Goal: Task Accomplishment & Management: Complete application form

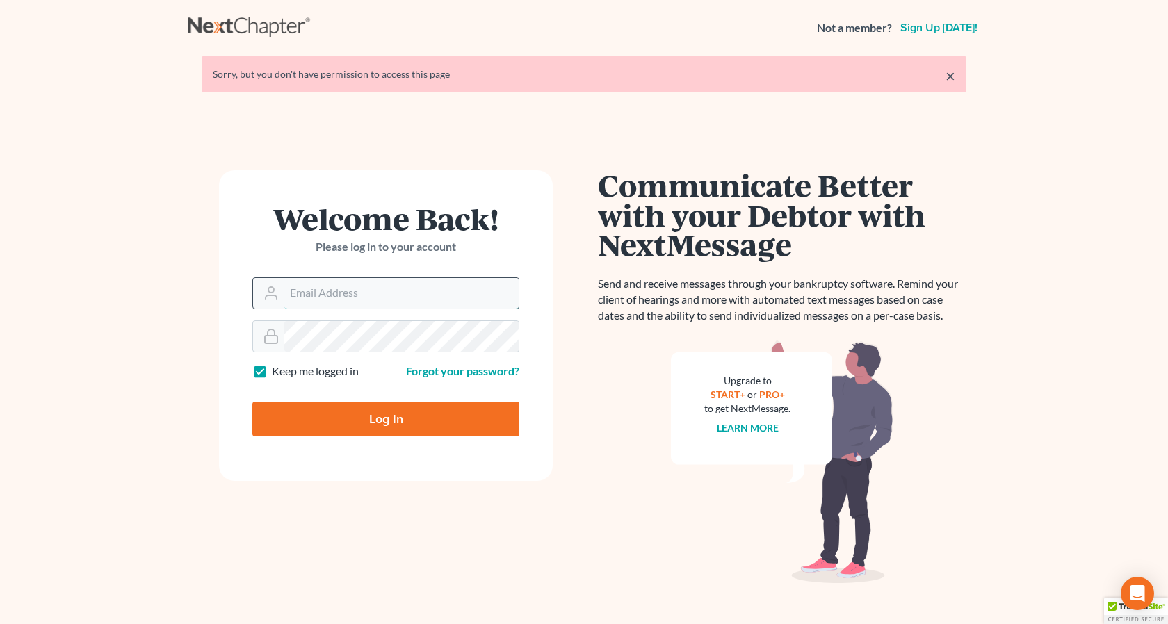
click at [299, 301] on input "Email Address" at bounding box center [401, 293] width 234 height 31
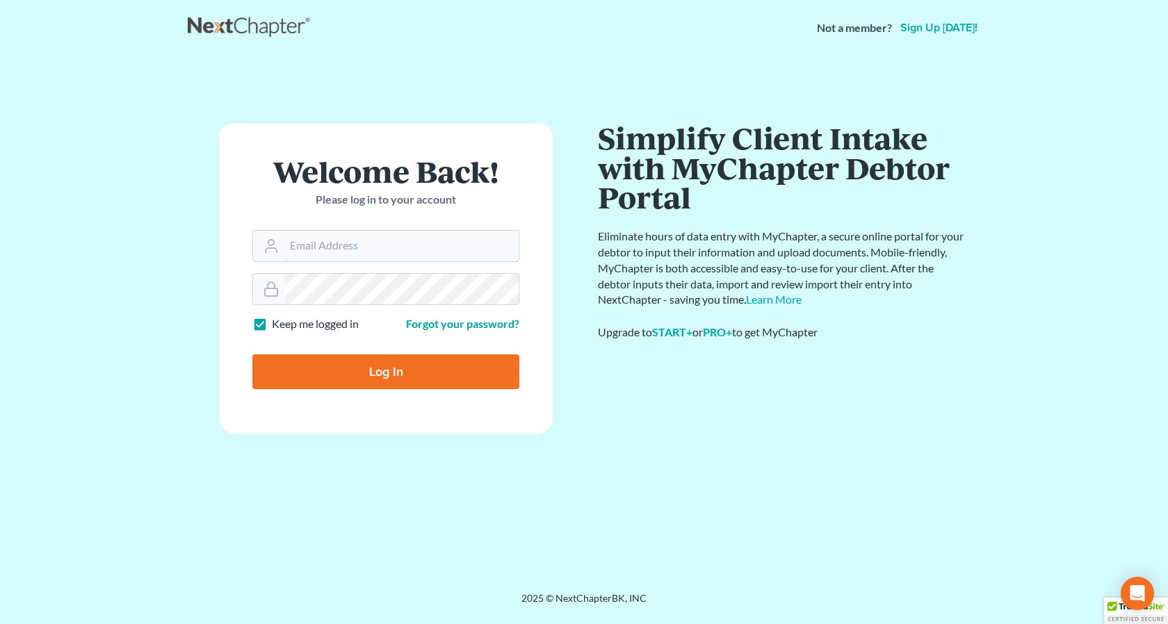
type input "[EMAIL_ADDRESS][DOMAIN_NAME]"
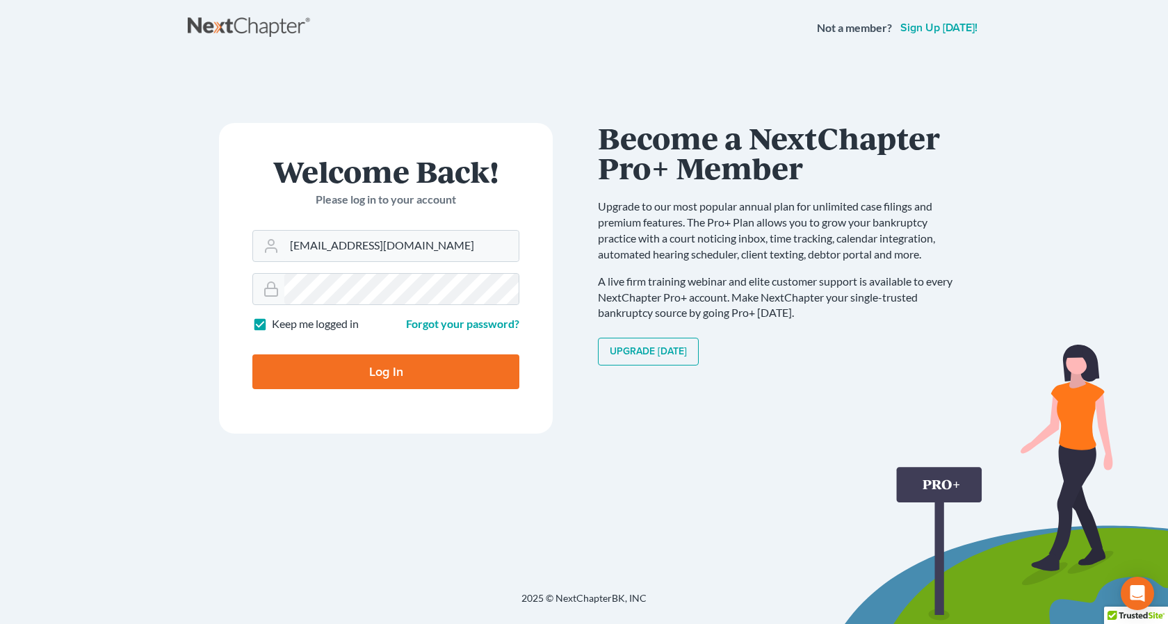
click at [380, 374] on input "Log In" at bounding box center [385, 371] width 267 height 35
type input "Thinking..."
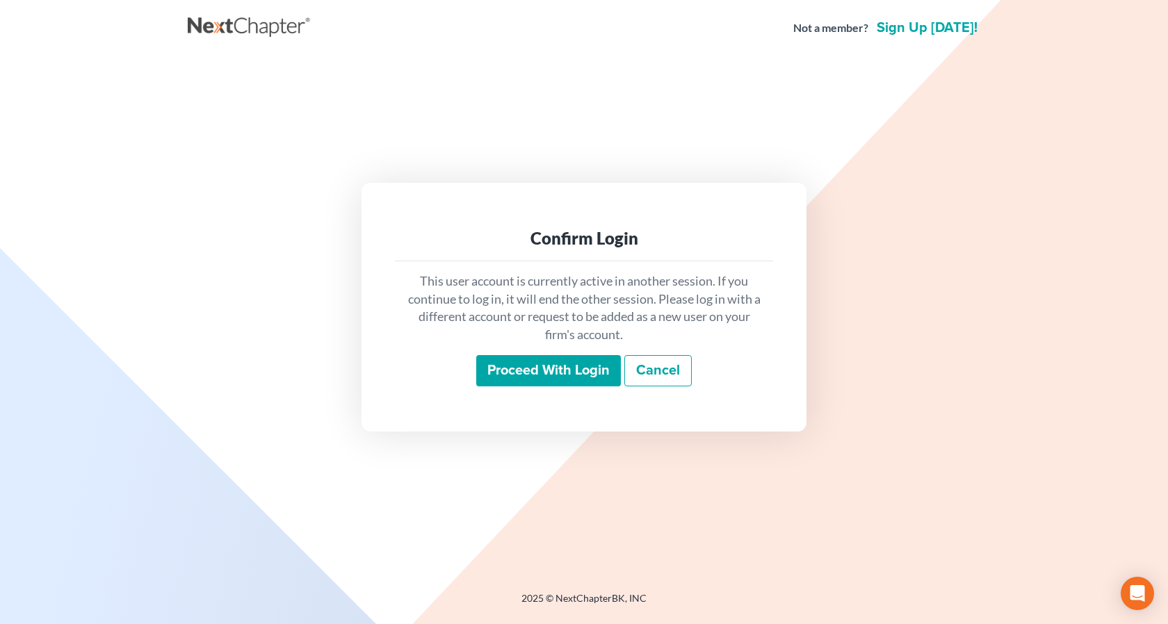
click at [551, 377] on input "Proceed with login" at bounding box center [548, 371] width 145 height 32
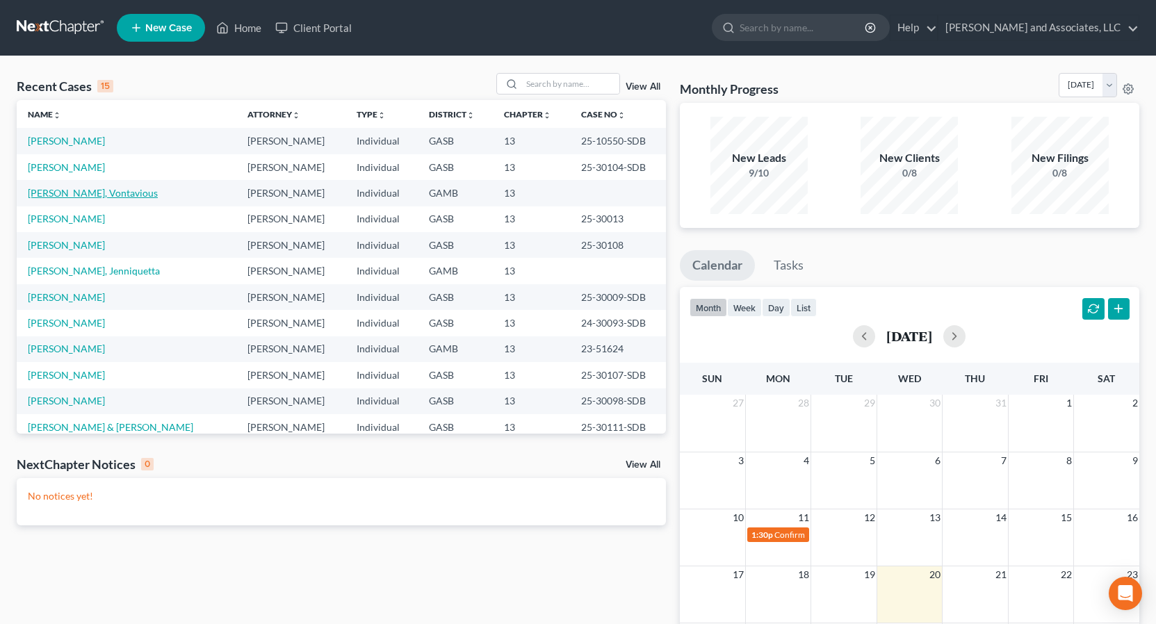
click at [99, 193] on link "Tillman, Vontavious" at bounding box center [93, 193] width 130 height 12
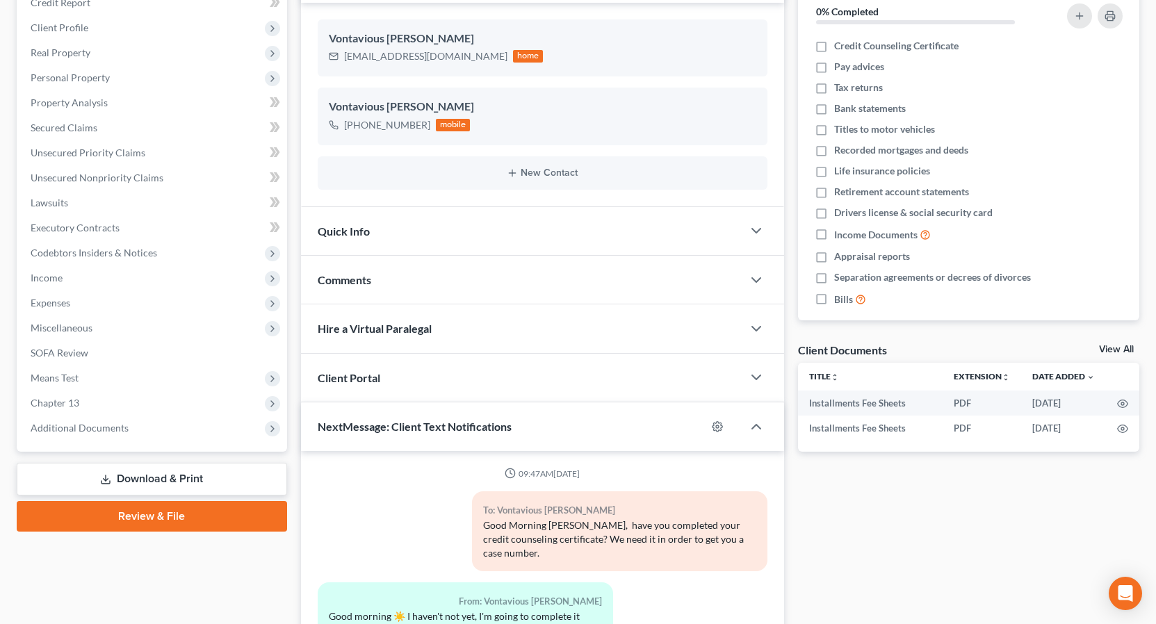
scroll to position [1155, 0]
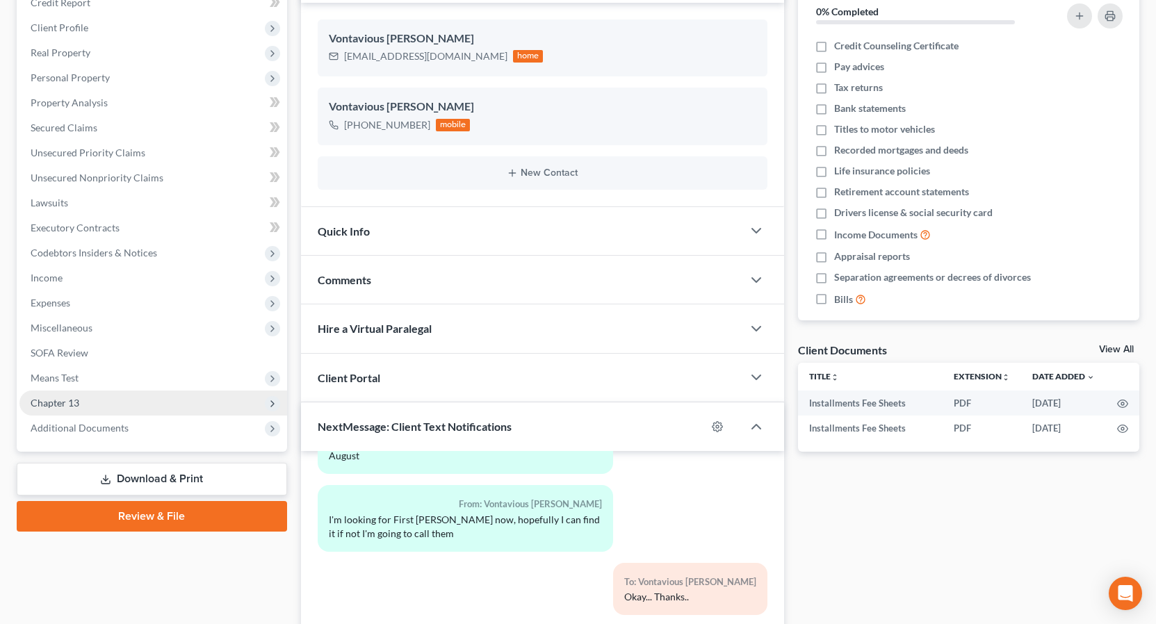
click at [63, 401] on span "Chapter 13" at bounding box center [55, 403] width 49 height 12
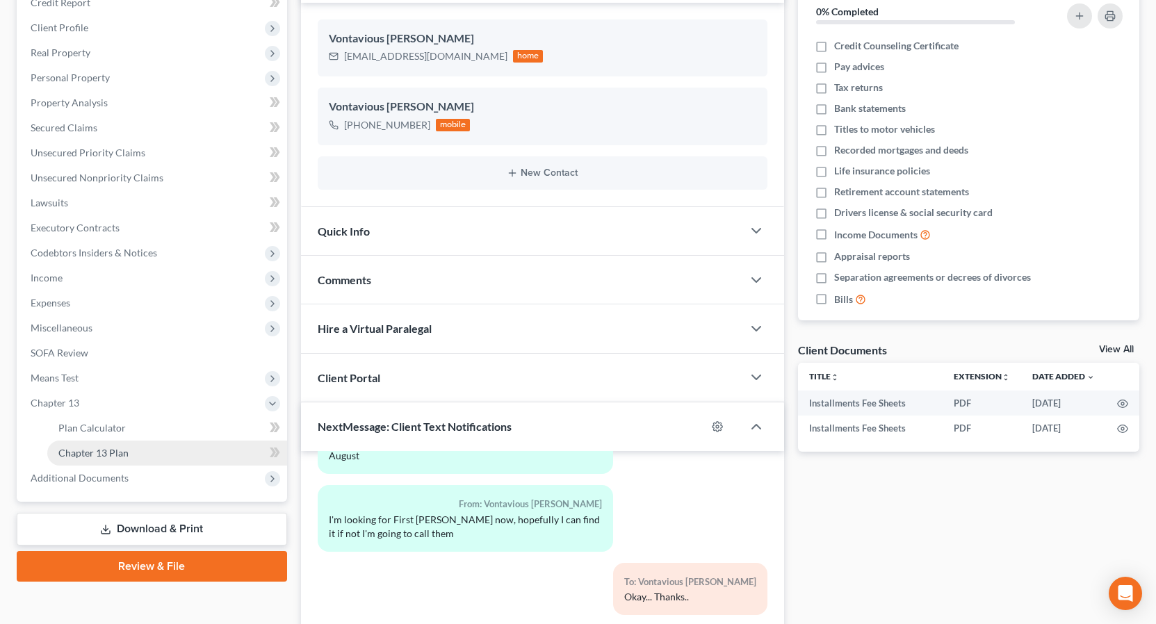
click at [122, 453] on span "Chapter 13 Plan" at bounding box center [93, 453] width 70 height 12
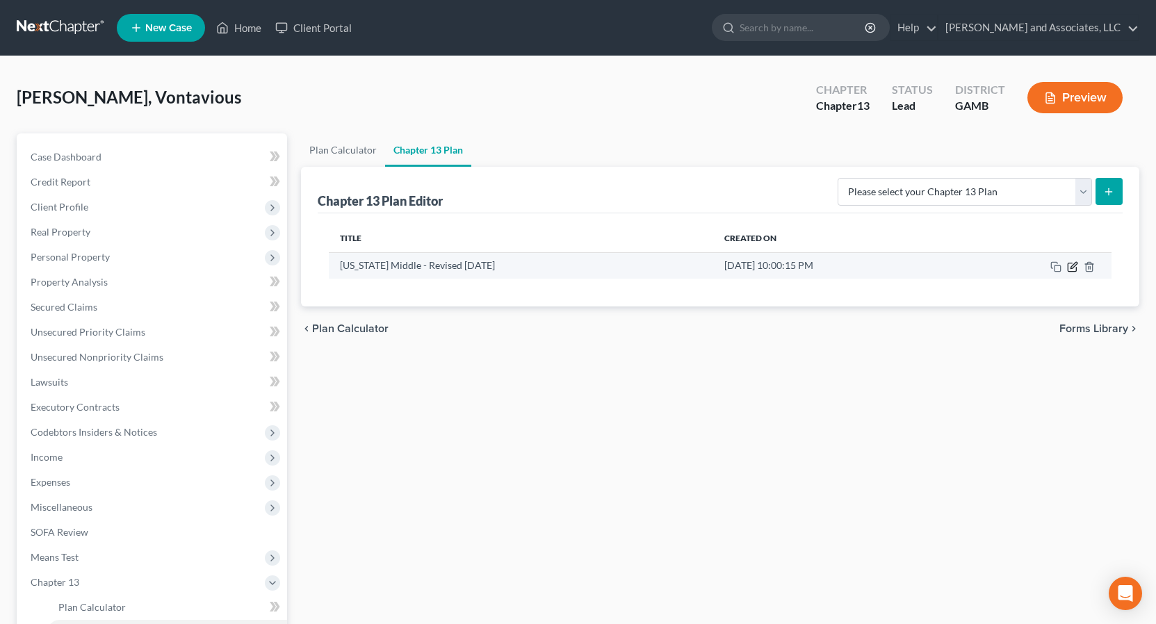
click at [1074, 267] on icon "button" at bounding box center [1073, 265] width 6 height 6
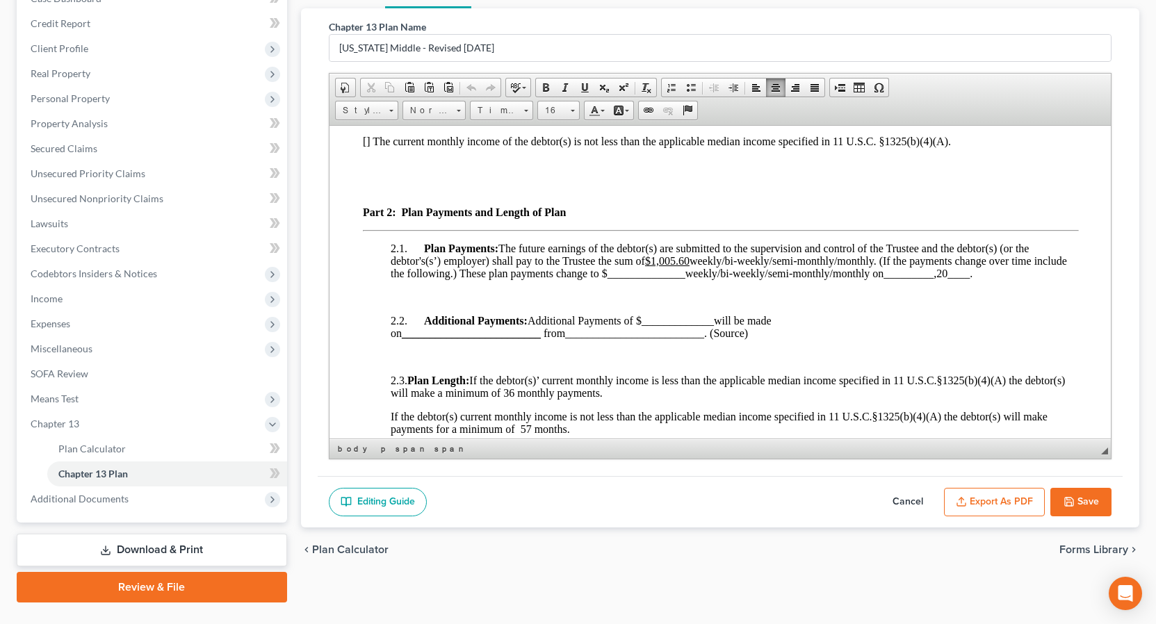
scroll to position [904, 0]
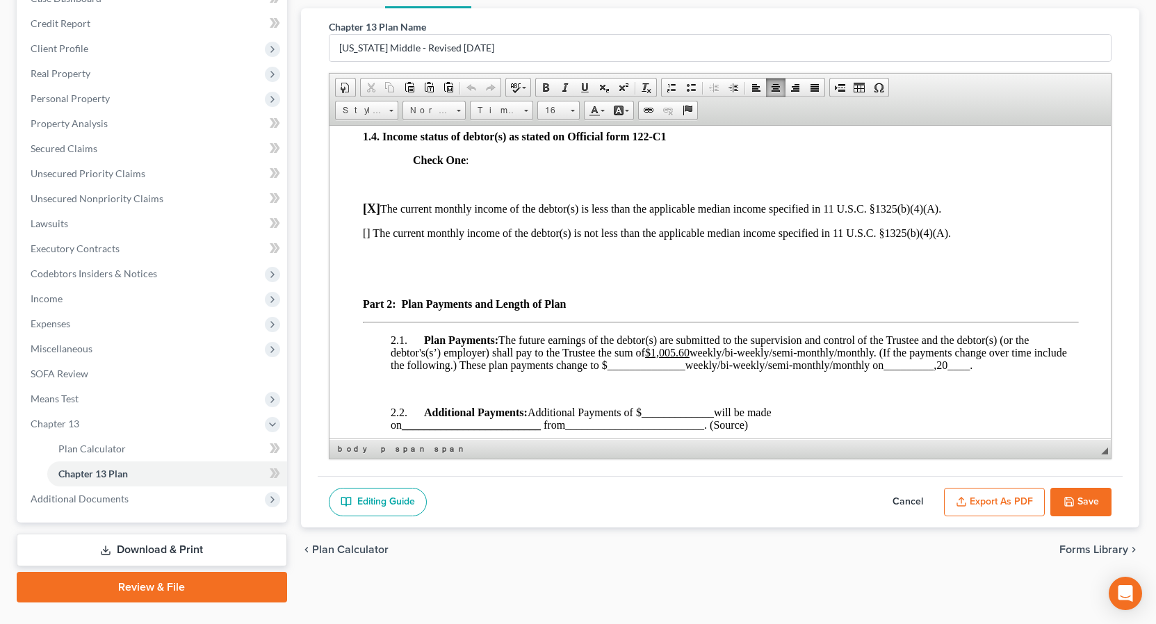
drag, startPoint x: 1106, startPoint y: 148, endPoint x: 1446, endPoint y: 335, distance: 387.9
click at [645, 352] on span "Plan Payments: The future earnings of the debtor(s) are submitted to the superv…" at bounding box center [728, 352] width 676 height 37
drag, startPoint x: 695, startPoint y: 353, endPoint x: 652, endPoint y: 352, distance: 43.1
click at [652, 352] on span "Plan Payments: The future earnings of the debtor(s) are submitted to the superv…" at bounding box center [728, 352] width 676 height 37
click at [585, 86] on span at bounding box center [584, 87] width 11 height 11
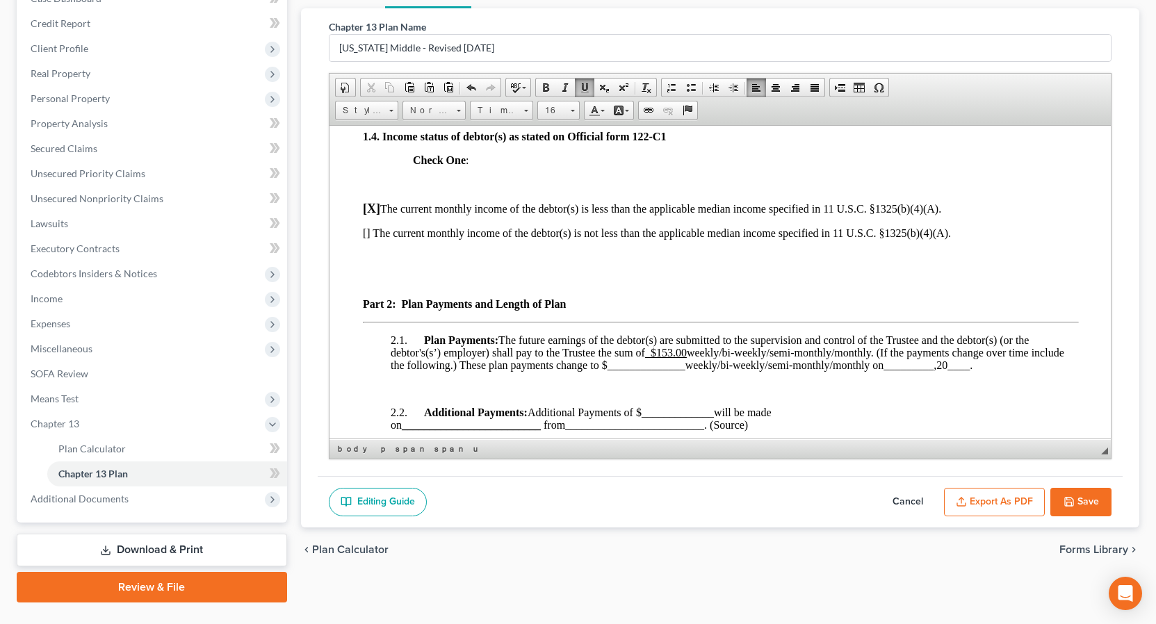
click at [881, 351] on span "Plan Payments: The future earnings of the debtor(s) are submitted to the superv…" at bounding box center [727, 352] width 674 height 37
click at [655, 354] on u "$153.00" at bounding box center [662, 352] width 36 height 12
drag, startPoint x: 744, startPoint y: 353, endPoint x: 651, endPoint y: 357, distance: 93.2
click at [651, 357] on span "Plan Payments: The future earnings of the debtor(s) are submitted to the superv…" at bounding box center [716, 352] width 653 height 37
click at [547, 88] on span at bounding box center [545, 87] width 11 height 11
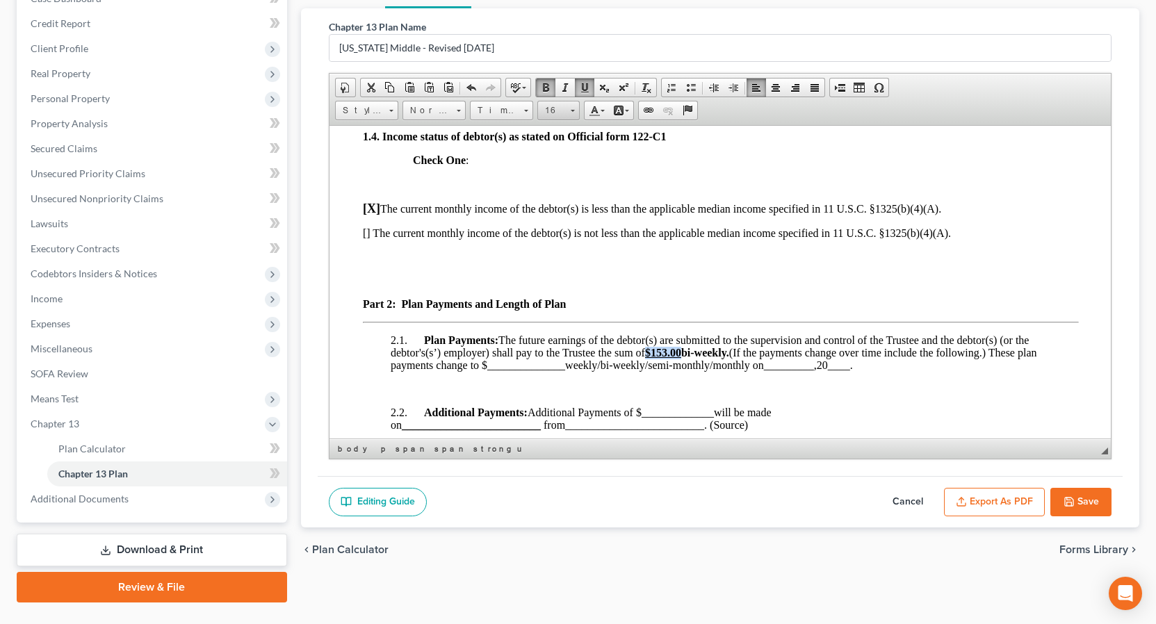
click at [576, 113] on link "16" at bounding box center [558, 110] width 42 height 19
drag, startPoint x: 553, startPoint y: 220, endPoint x: 794, endPoint y: 236, distance: 241.7
click at [553, 220] on span "18" at bounding box center [549, 221] width 13 height 14
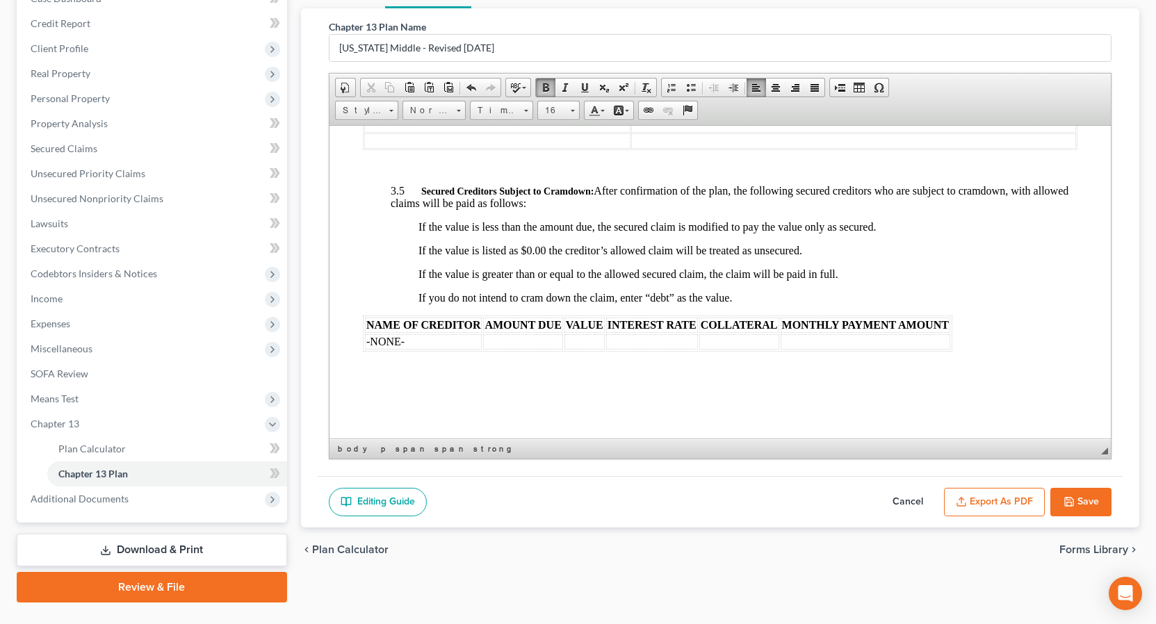
scroll to position [1879, 0]
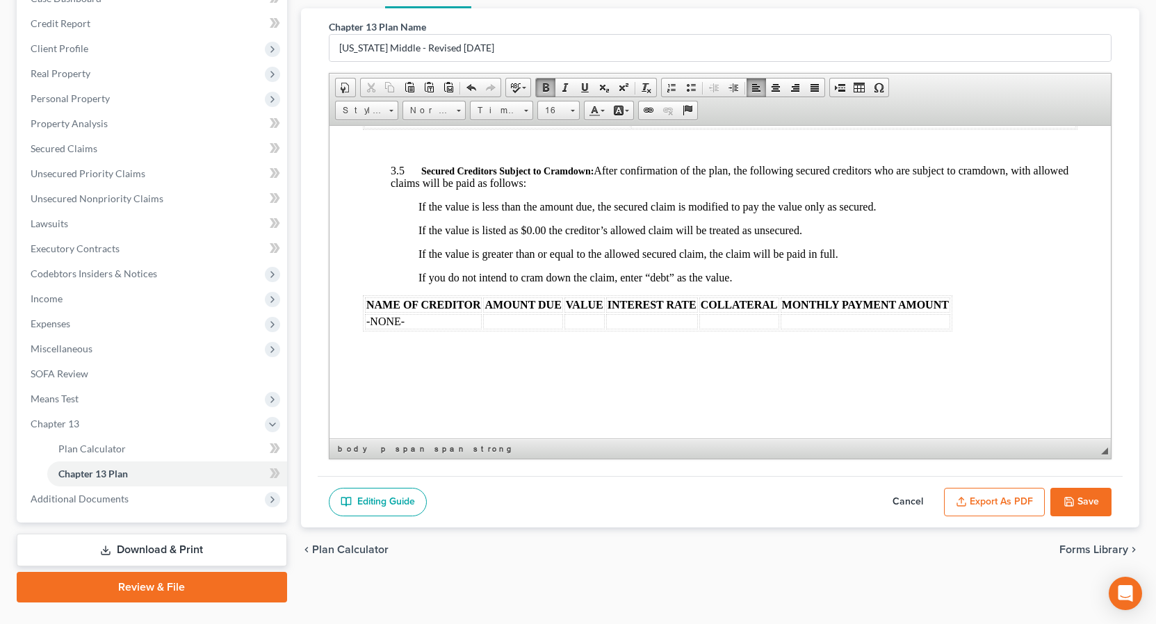
drag, startPoint x: 1102, startPoint y: 245, endPoint x: 1439, endPoint y: 396, distance: 369.6
click at [415, 321] on td "-NONE-" at bounding box center [422, 320] width 117 height 15
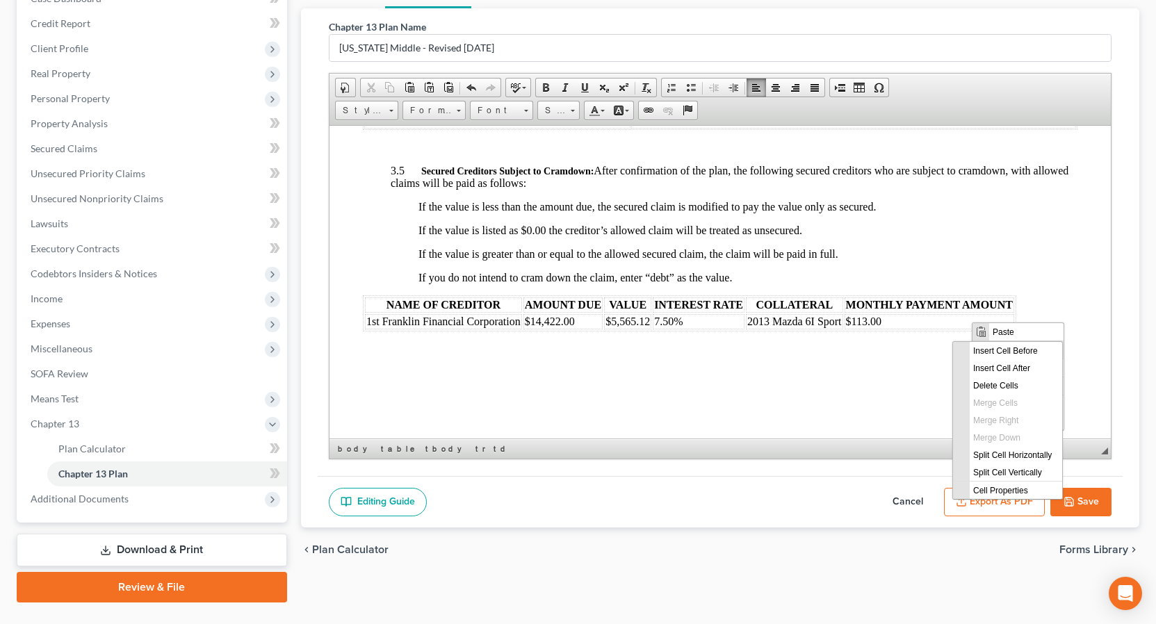
scroll to position [0, 0]
drag, startPoint x: 916, startPoint y: 407, endPoint x: 922, endPoint y: 396, distance: 12.8
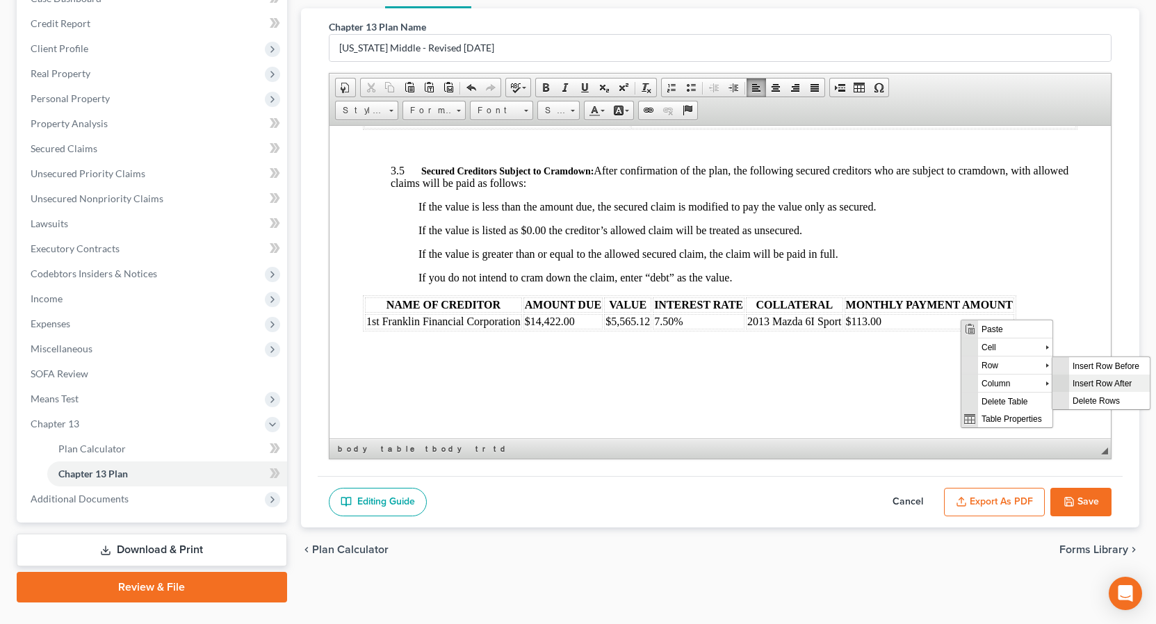
click at [1095, 383] on span "Insert Row After" at bounding box center [1108, 382] width 81 height 17
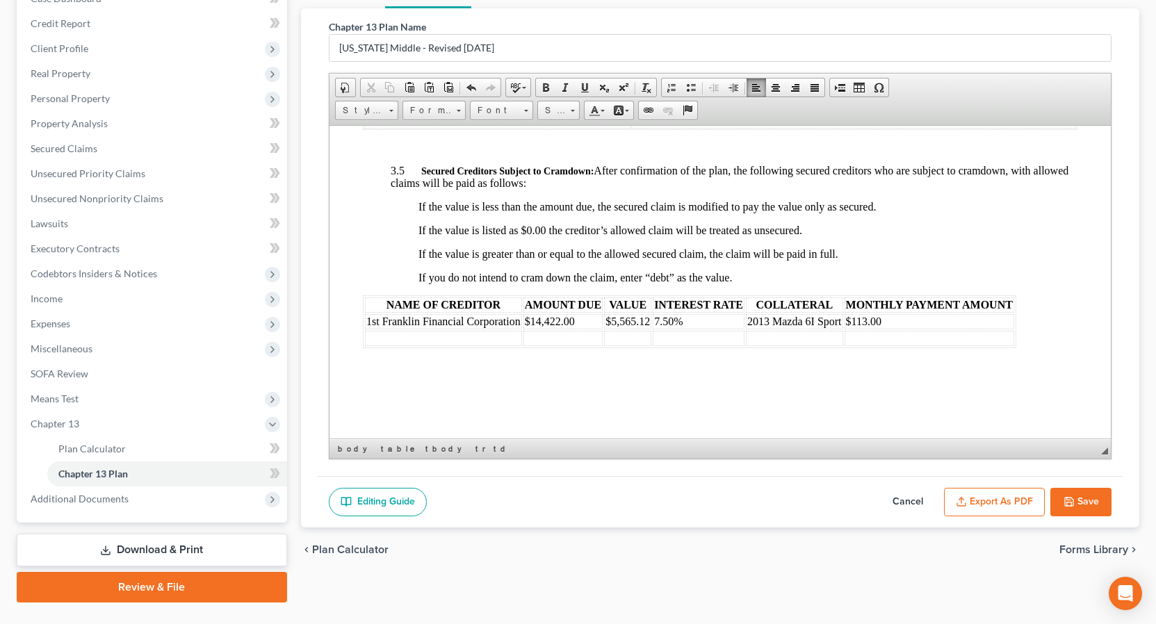
click at [391, 347] on table "NAME OF CREDITOR AMOUNT DUE VALUE INTEREST RATE COLLATERAL MONTHLY PAYMENT AMOU…" at bounding box center [688, 321] width 653 height 53
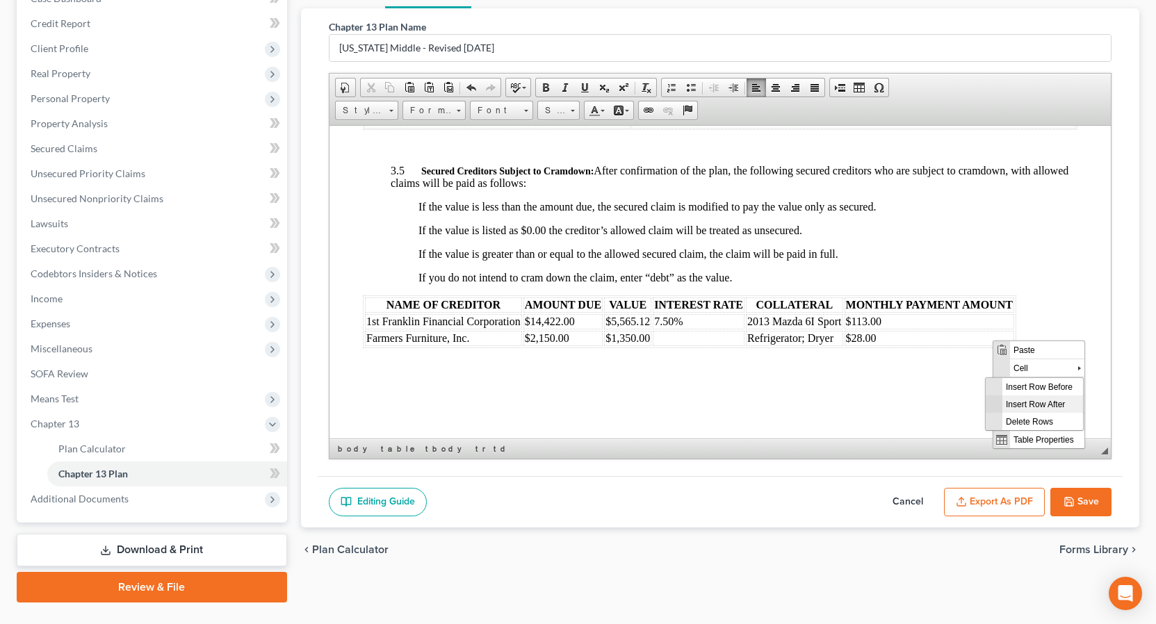
click at [1033, 403] on span "Insert Row After" at bounding box center [1042, 403] width 81 height 17
click at [398, 360] on td at bounding box center [442, 354] width 157 height 15
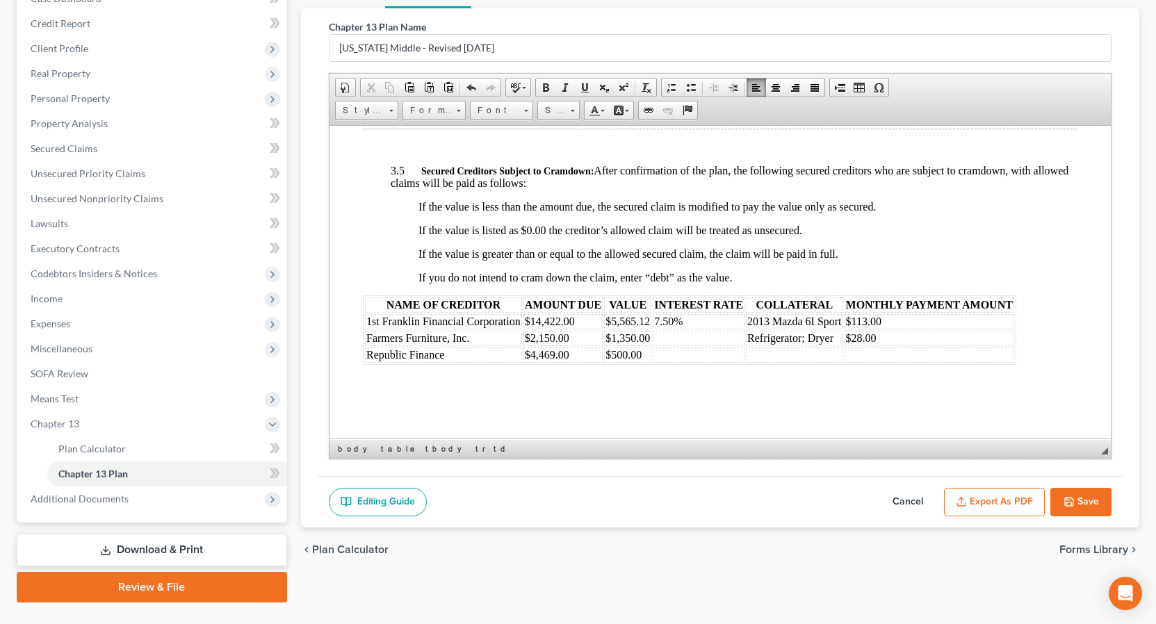
click at [658, 340] on td at bounding box center [698, 337] width 92 height 15
click at [666, 358] on td at bounding box center [698, 354] width 92 height 15
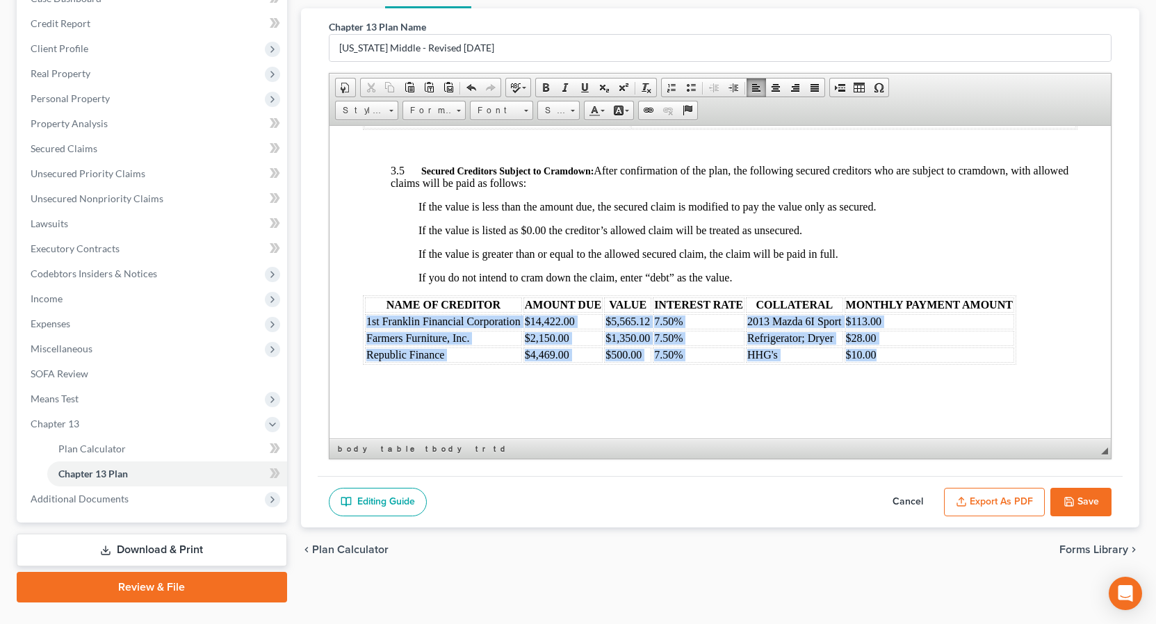
drag, startPoint x: 365, startPoint y: 321, endPoint x: 882, endPoint y: 354, distance: 518.2
click at [882, 354] on tbody "1st Franklin Financial Corporation $14,422.00 $5,565.12 7.50% 2013 Mazda 6I Spo…" at bounding box center [688, 337] width 649 height 49
click at [546, 88] on span at bounding box center [545, 87] width 11 height 11
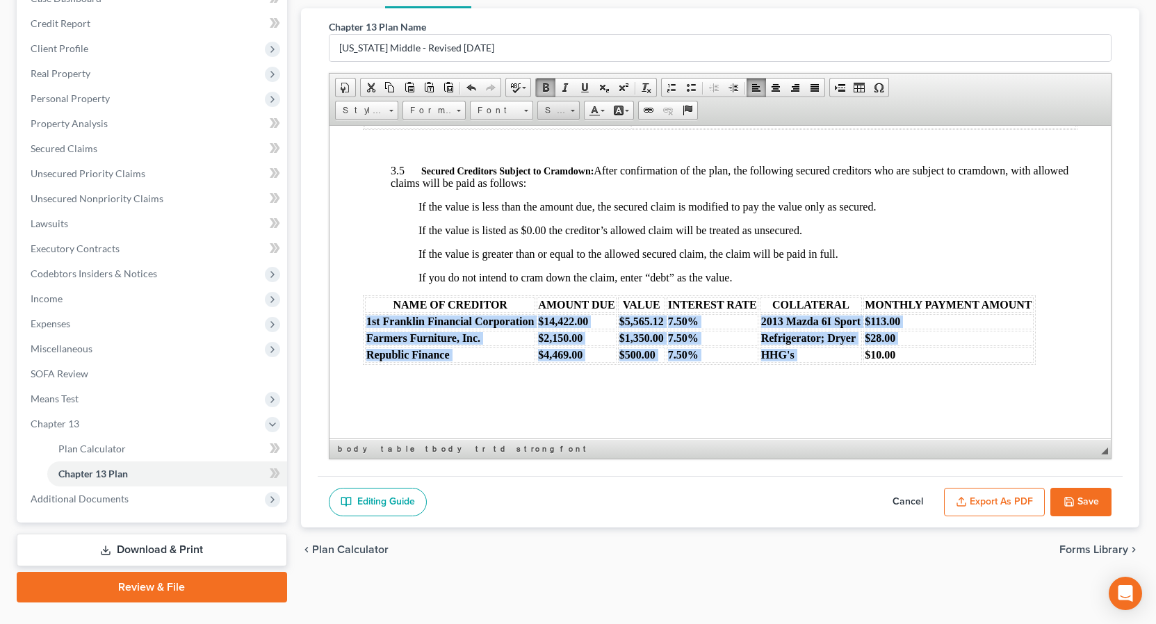
click at [572, 114] on span at bounding box center [572, 108] width 3 height 13
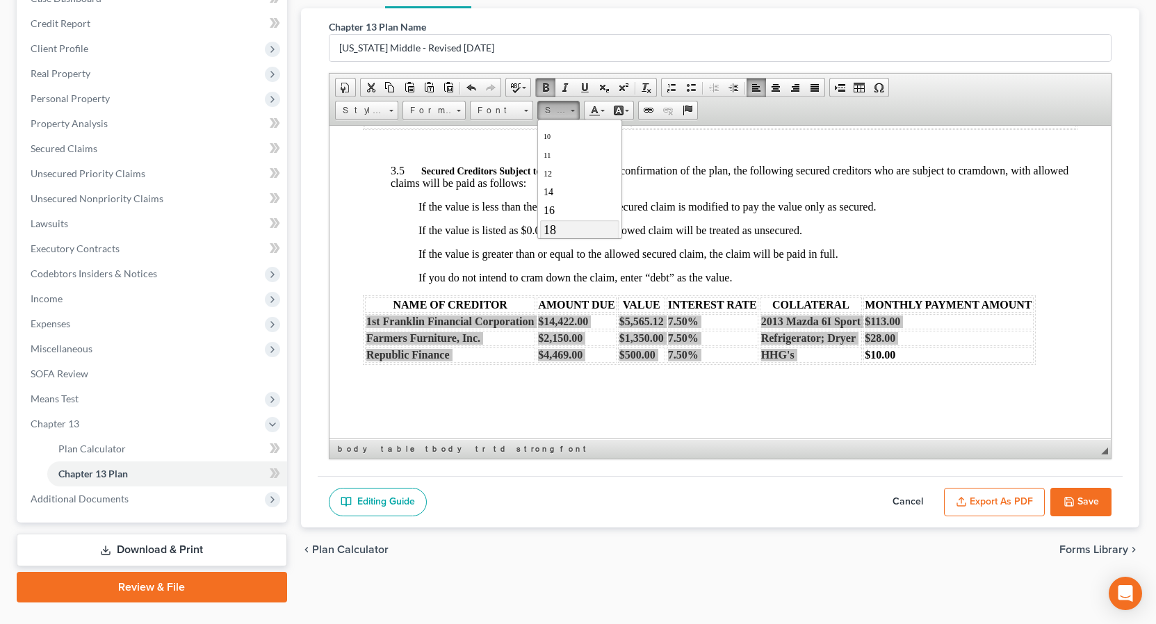
scroll to position [56, 0]
click at [553, 222] on span "18" at bounding box center [549, 222] width 13 height 14
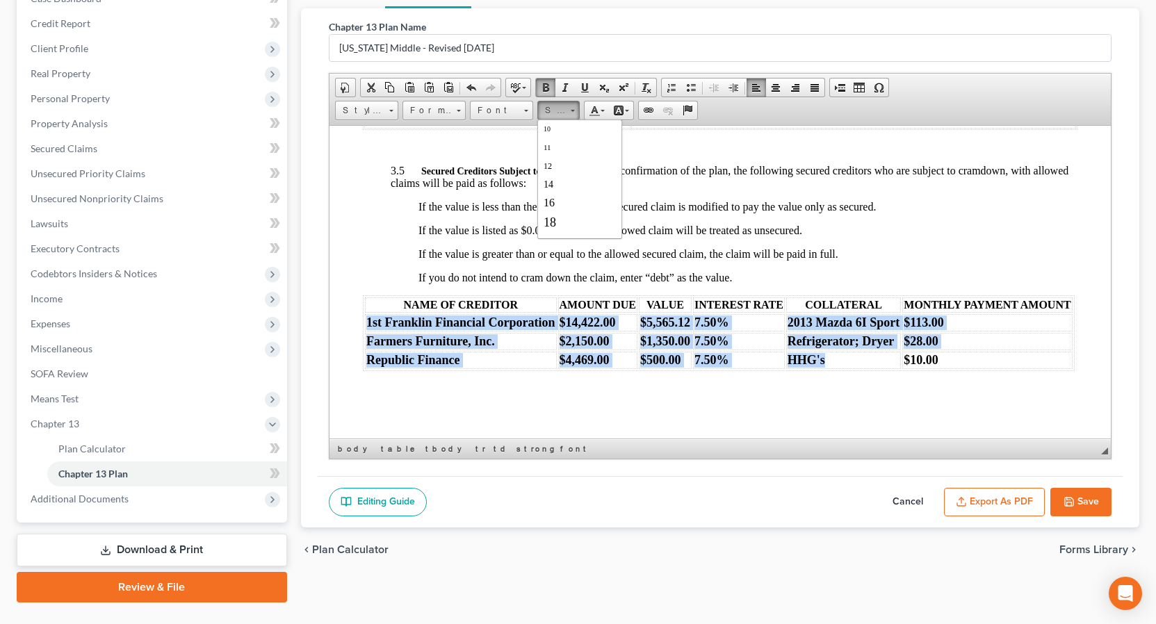
scroll to position [0, 0]
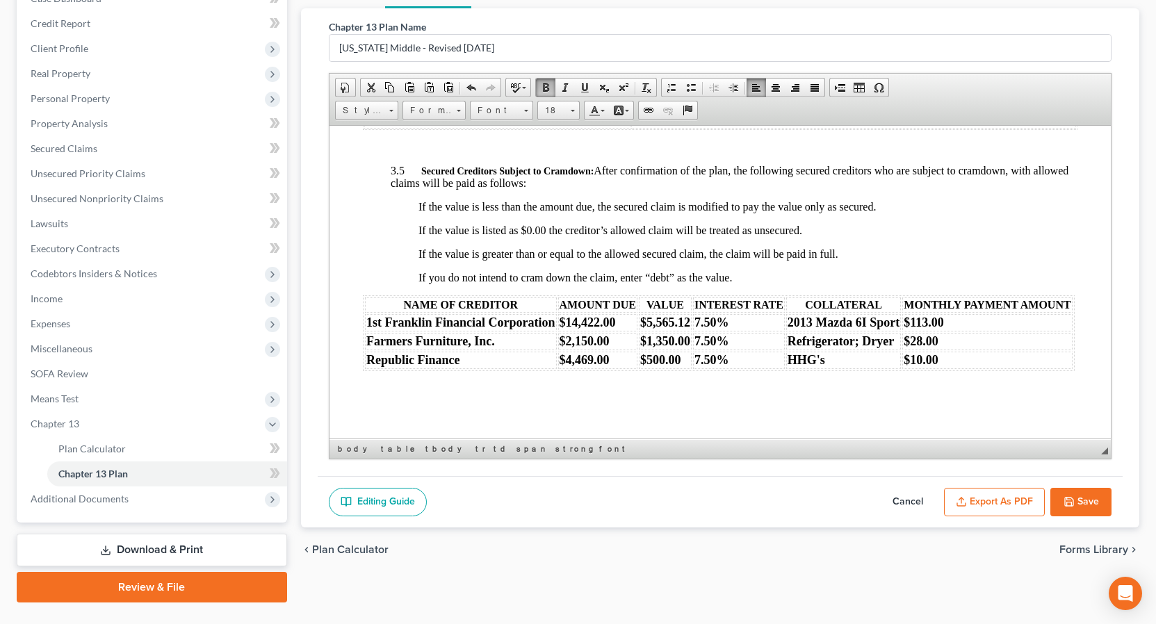
click at [938, 228] on p "If the value is listed as $0.00 the creditor’s allowed claim will be treated as…" at bounding box center [747, 230] width 659 height 13
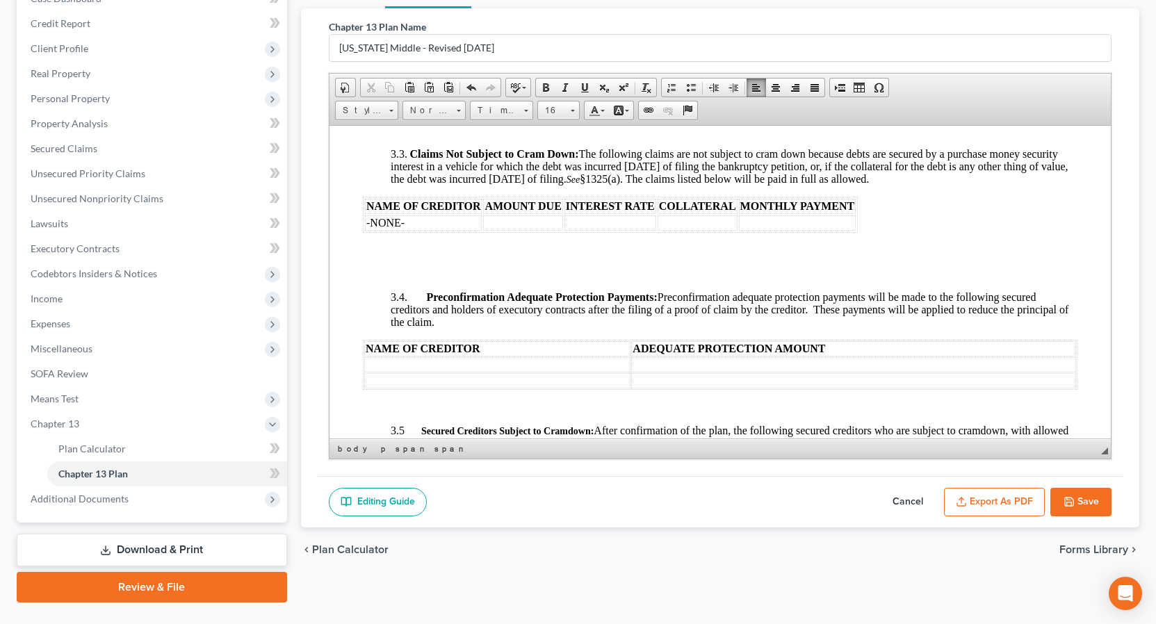
scroll to position [1629, 0]
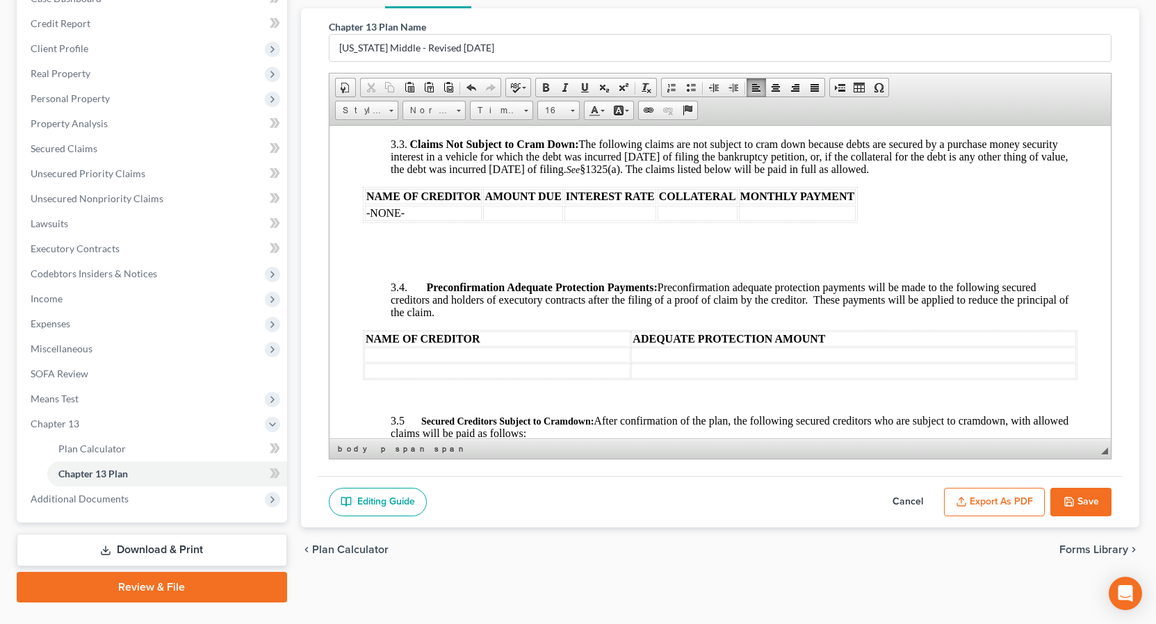
click at [377, 354] on td at bounding box center [497, 354] width 266 height 15
click at [380, 372] on td at bounding box center [522, 370] width 317 height 15
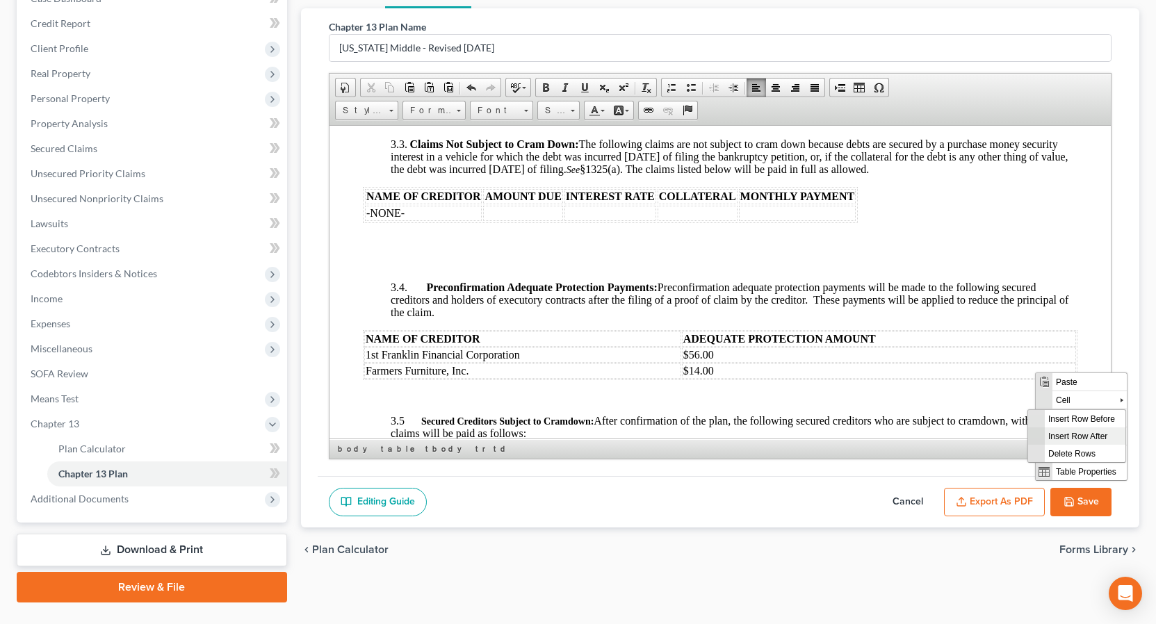
drag, startPoint x: 1063, startPoint y: 435, endPoint x: 1684, endPoint y: 720, distance: 683.6
click at [1063, 435] on span "Insert Row After" at bounding box center [1084, 435] width 81 height 17
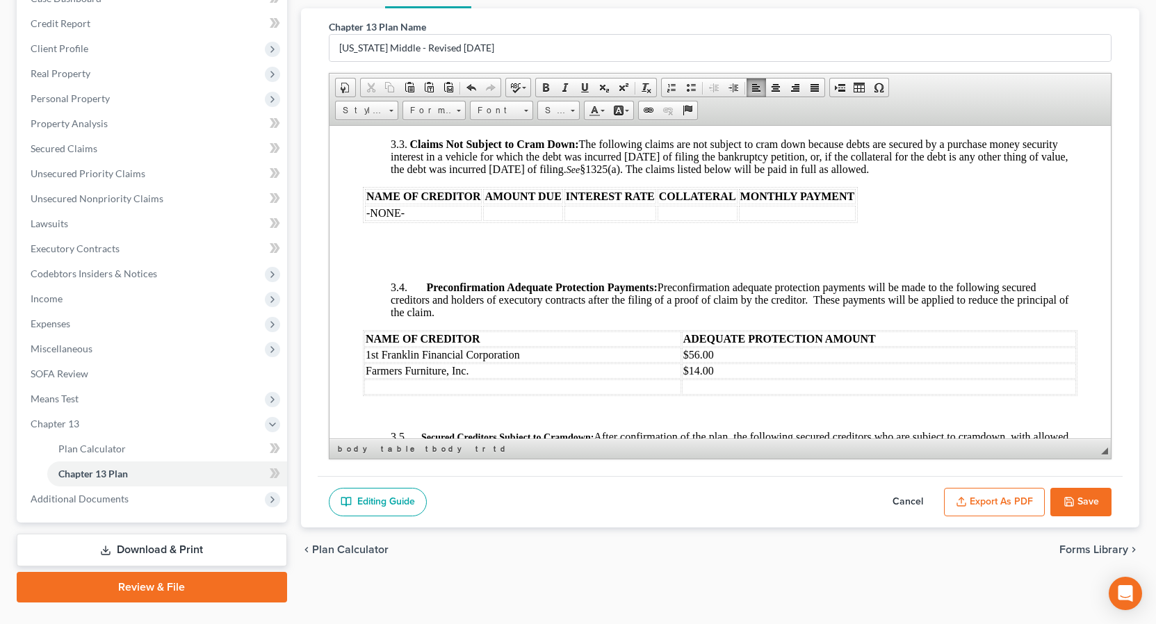
click at [377, 391] on td at bounding box center [522, 386] width 317 height 15
drag, startPoint x: 367, startPoint y: 355, endPoint x: 717, endPoint y: 386, distance: 351.7
click at [546, 89] on span at bounding box center [545, 87] width 11 height 11
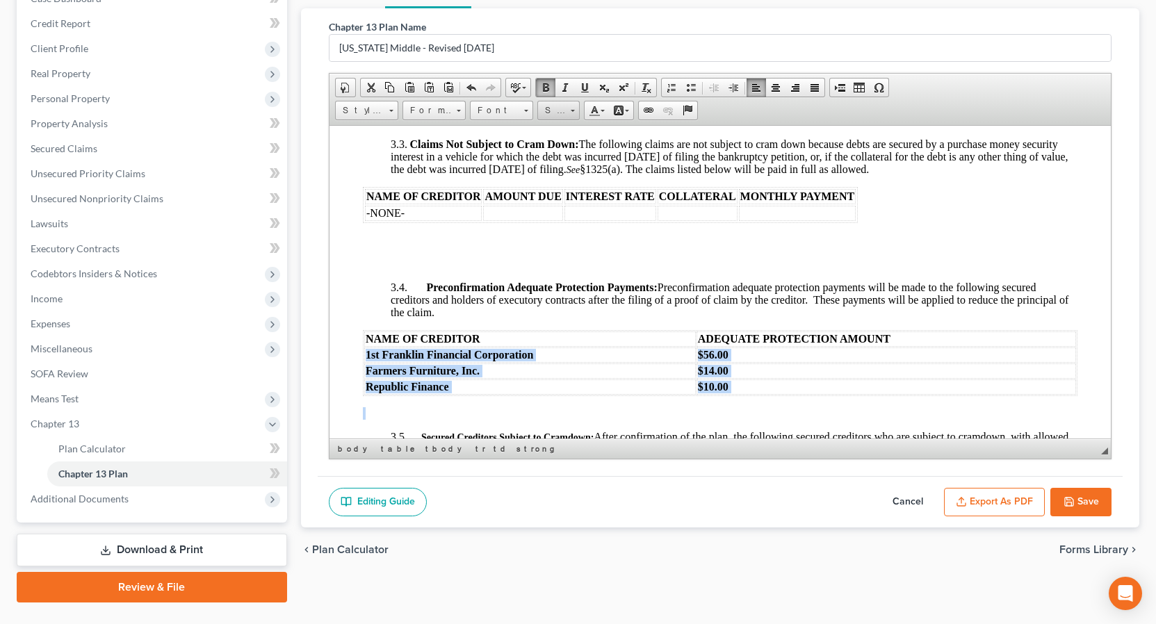
click at [576, 112] on link "Size" at bounding box center [558, 110] width 42 height 19
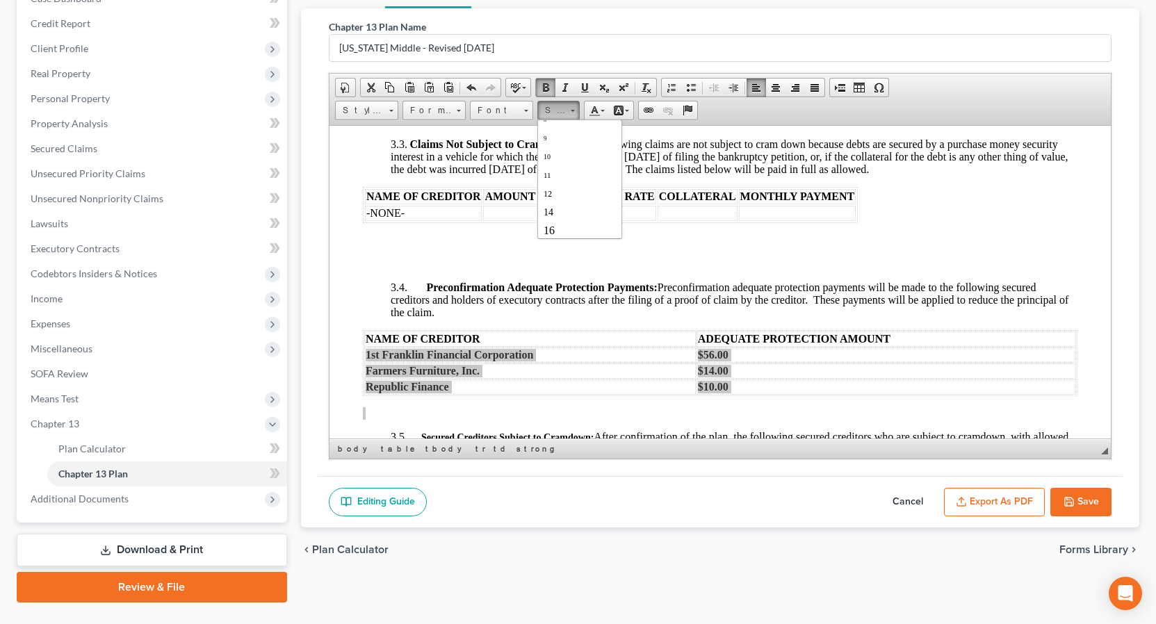
scroll to position [56, 0]
click at [548, 221] on span "18" at bounding box center [549, 222] width 13 height 14
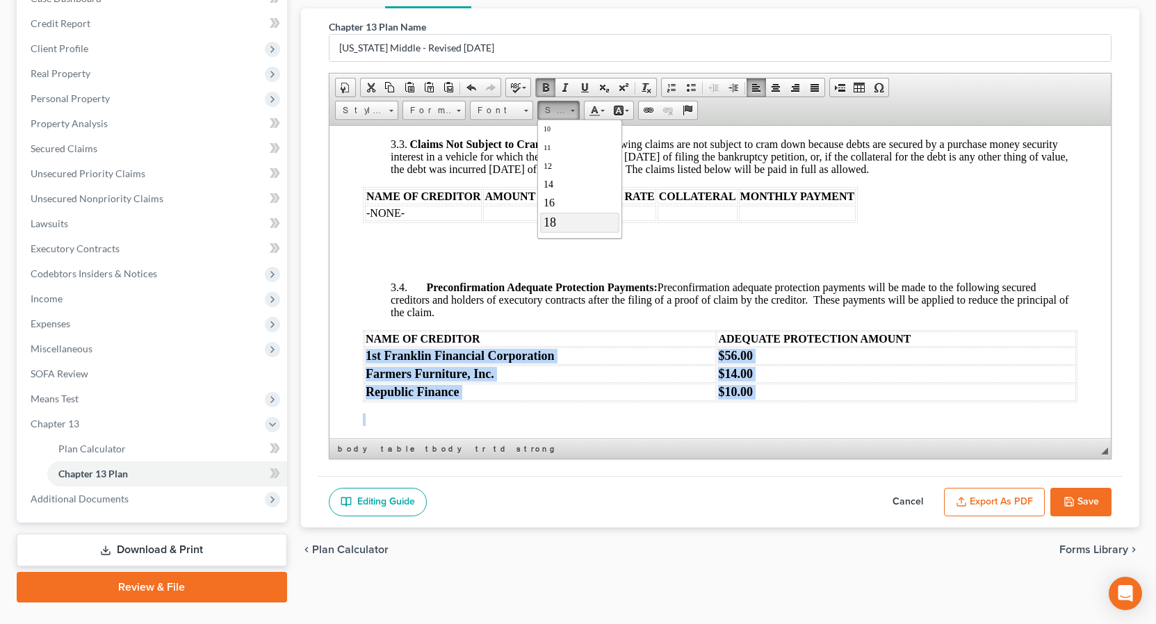
scroll to position [0, 0]
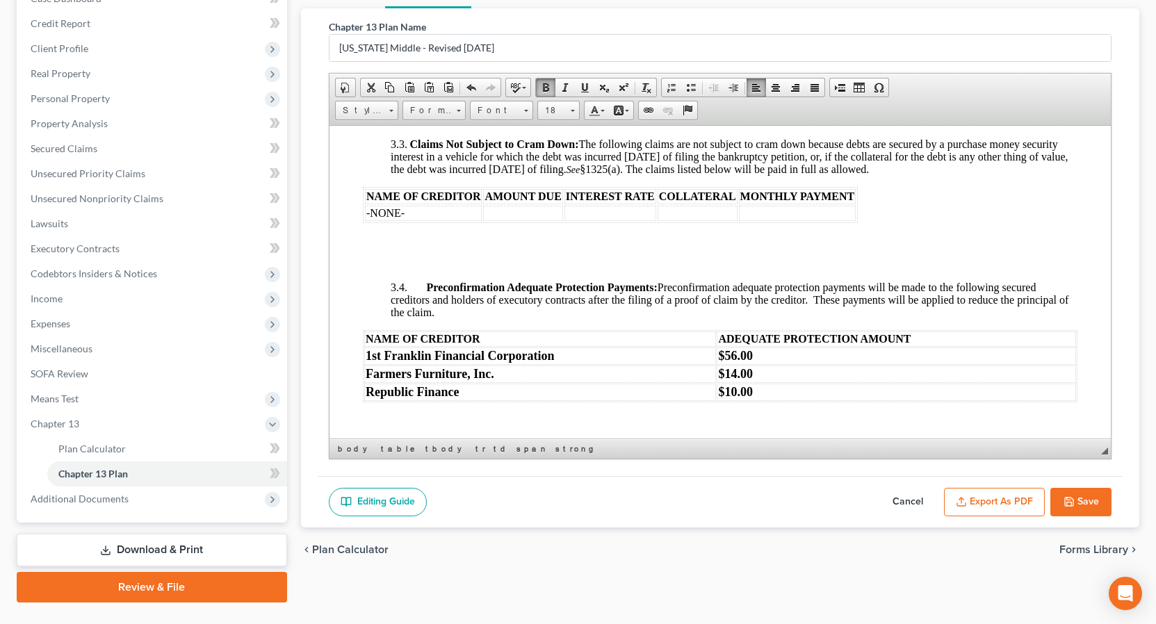
drag, startPoint x: 660, startPoint y: 254, endPoint x: 670, endPoint y: 255, distance: 10.5
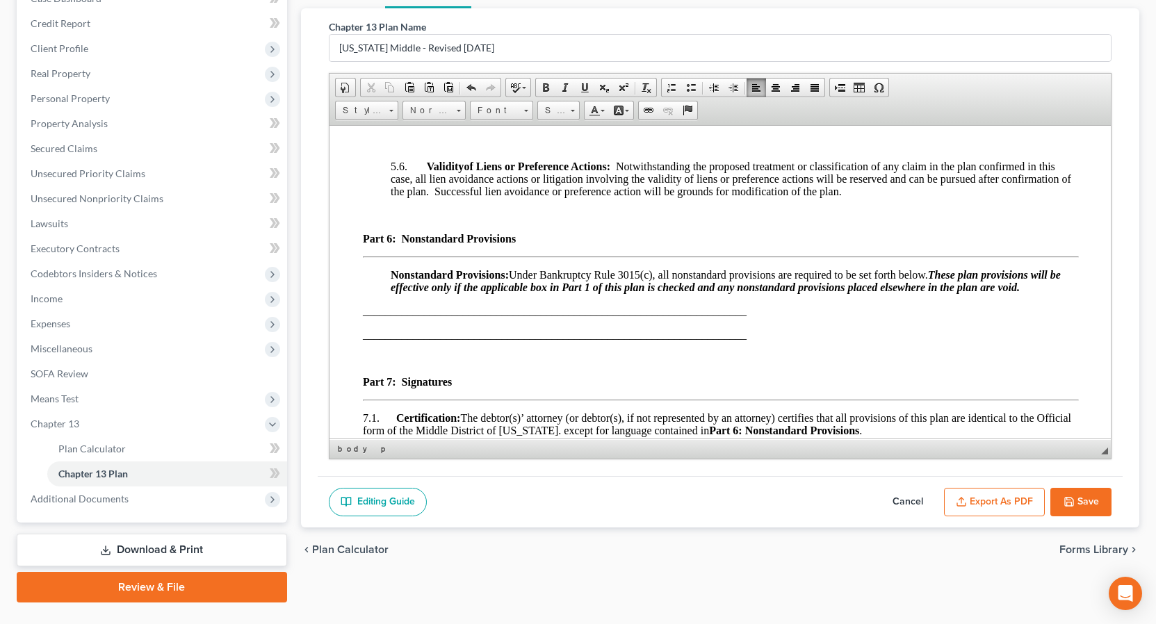
scroll to position [3790, 0]
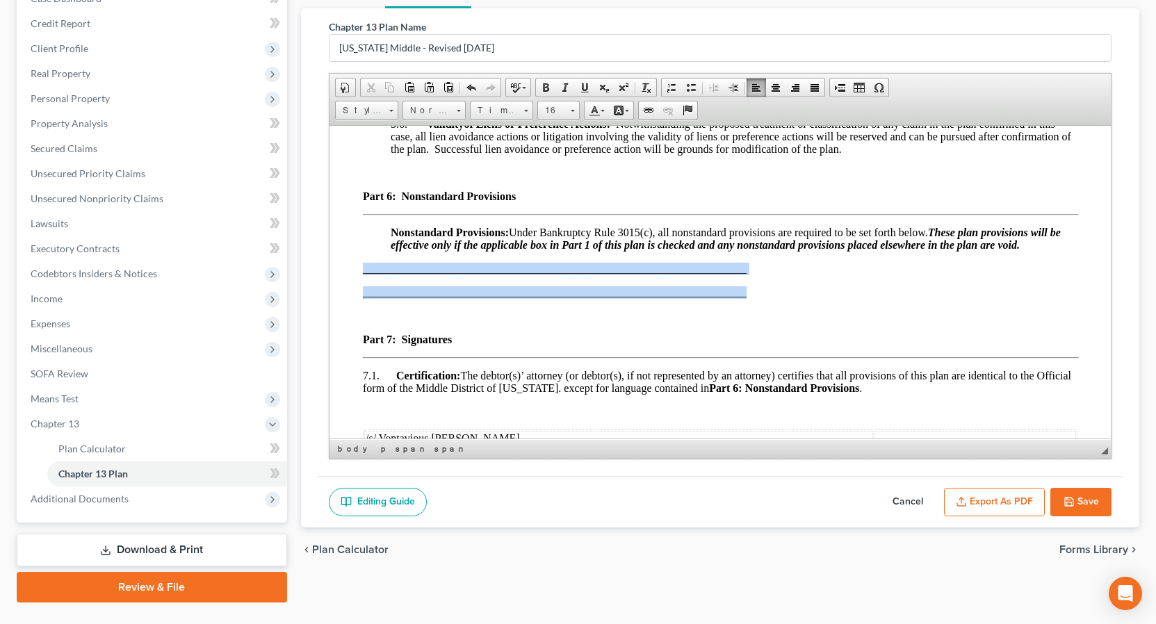
drag, startPoint x: 359, startPoint y: 312, endPoint x: 769, endPoint y: 334, distance: 410.0
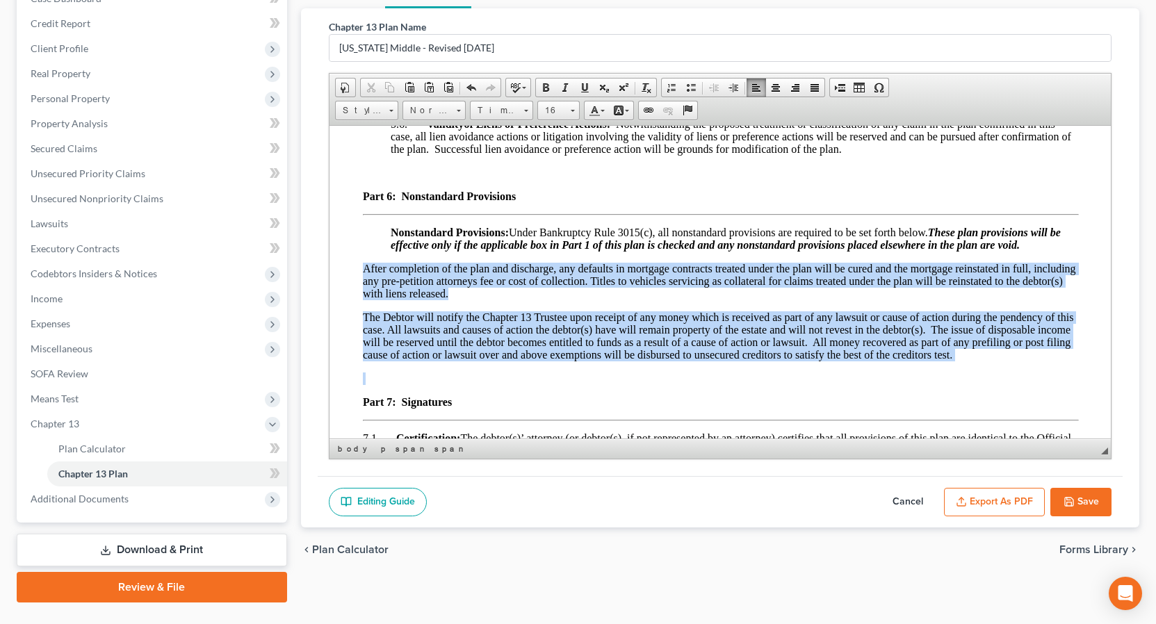
drag, startPoint x: 364, startPoint y: 308, endPoint x: 867, endPoint y: 406, distance: 512.7
drag, startPoint x: 546, startPoint y: 90, endPoint x: 557, endPoint y: 104, distance: 18.2
click at [546, 92] on span at bounding box center [545, 87] width 11 height 11
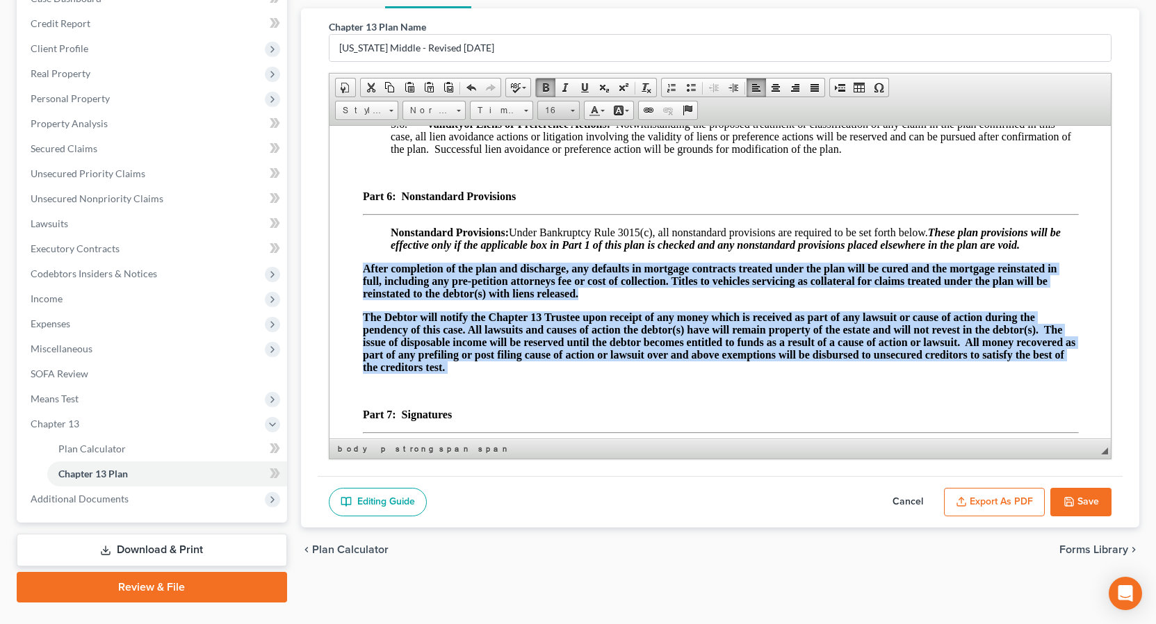
click at [576, 113] on link "16" at bounding box center [558, 110] width 42 height 19
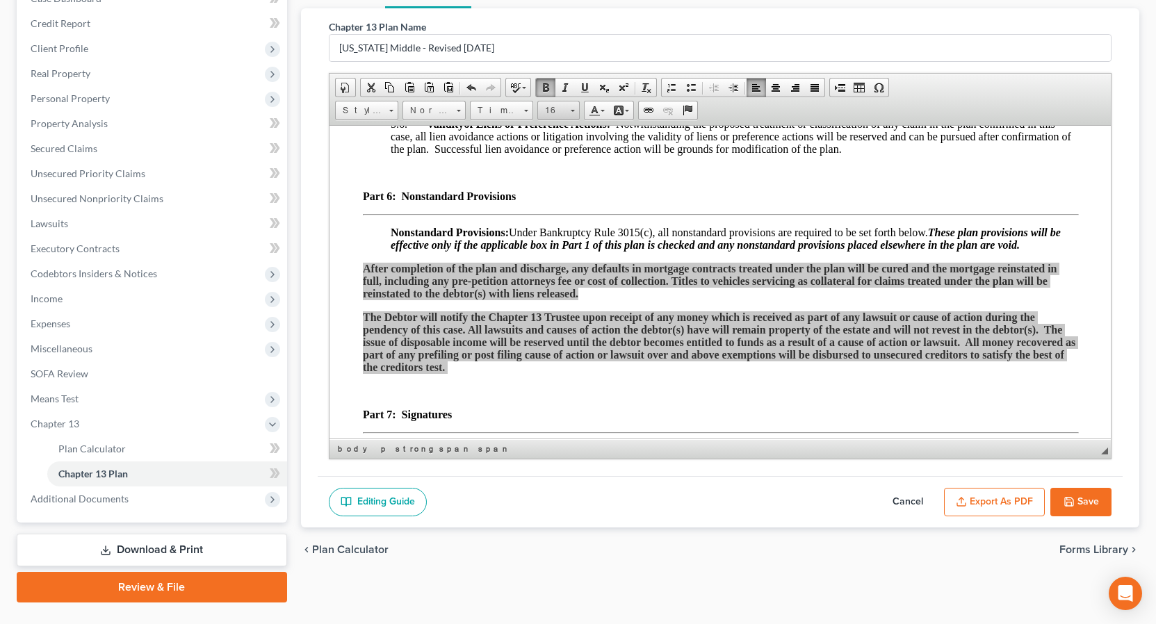
scroll to position [79, 0]
drag, startPoint x: 550, startPoint y: 201, endPoint x: 760, endPoint y: 195, distance: 210.7
click at [550, 201] on span "18" at bounding box center [549, 198] width 13 height 14
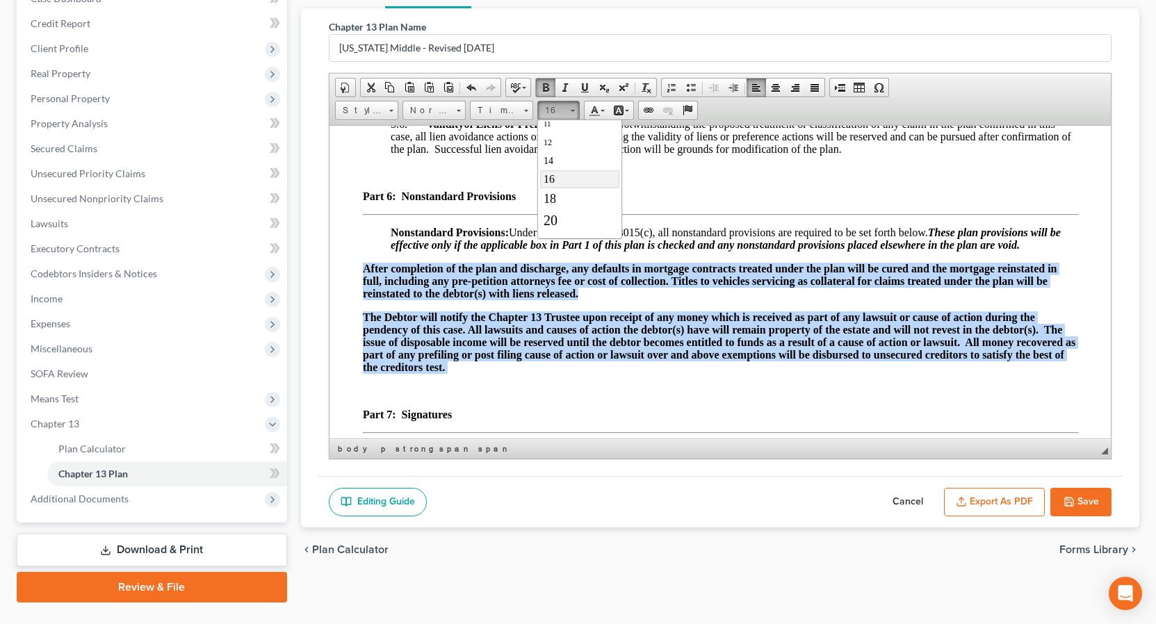
scroll to position [0, 0]
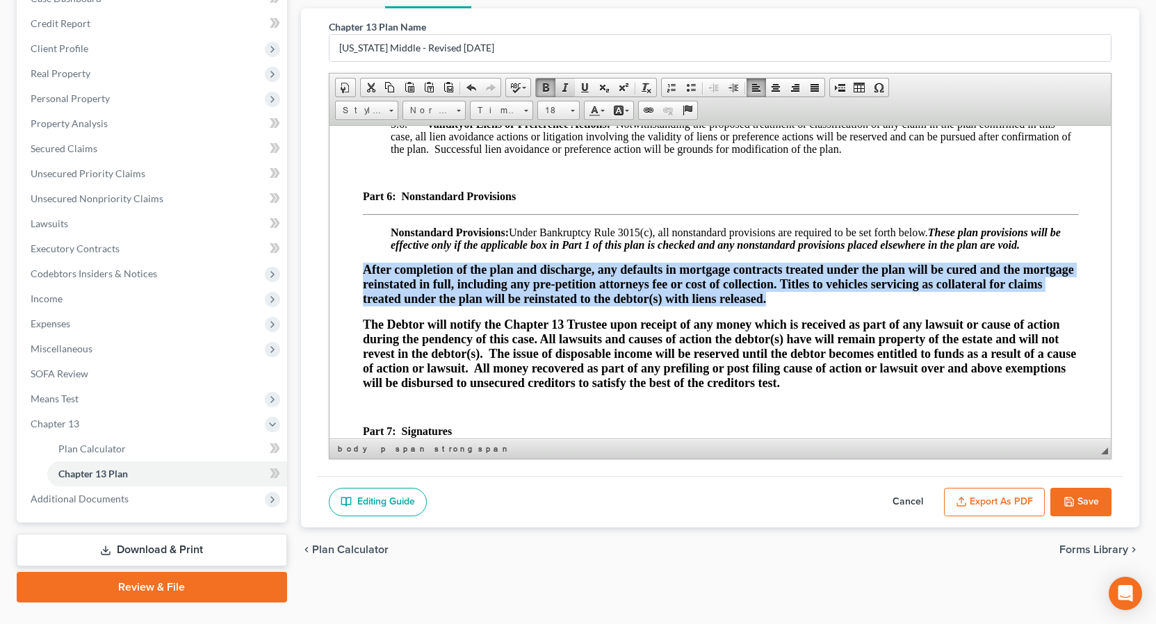
click at [564, 88] on span at bounding box center [565, 87] width 11 height 11
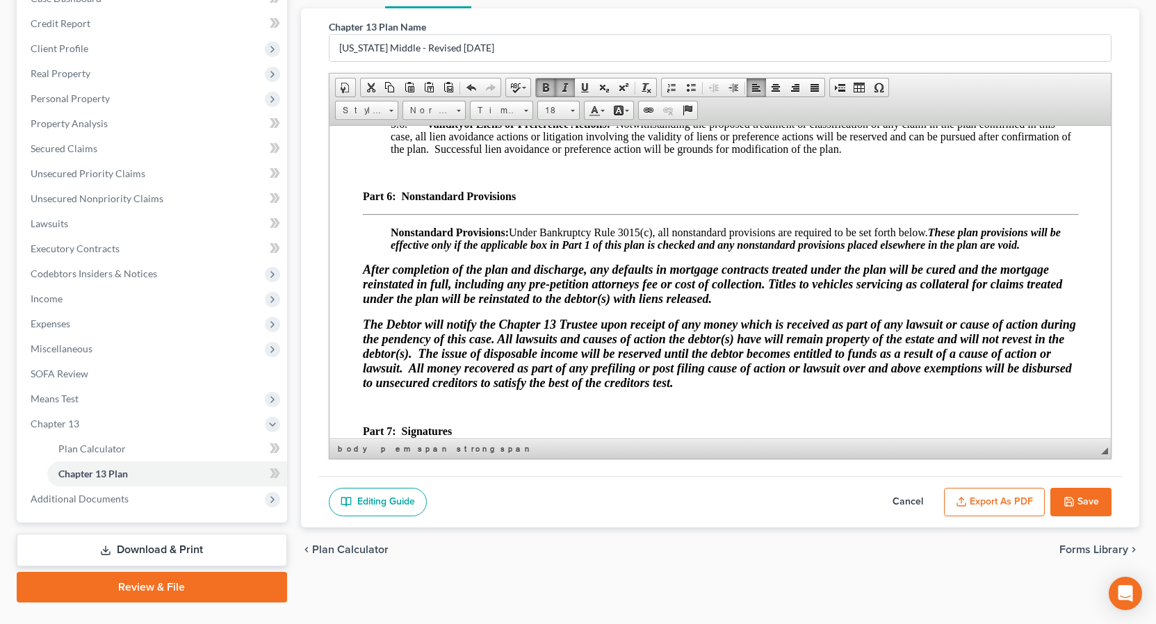
click at [647, 179] on p at bounding box center [719, 172] width 715 height 13
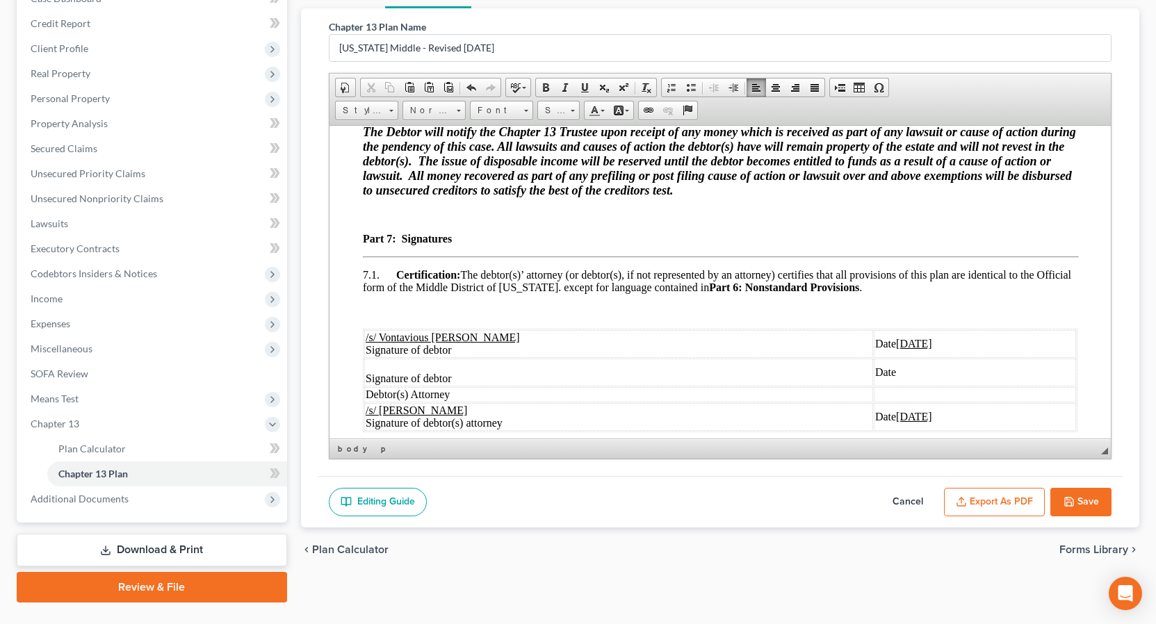
scroll to position [4058, 0]
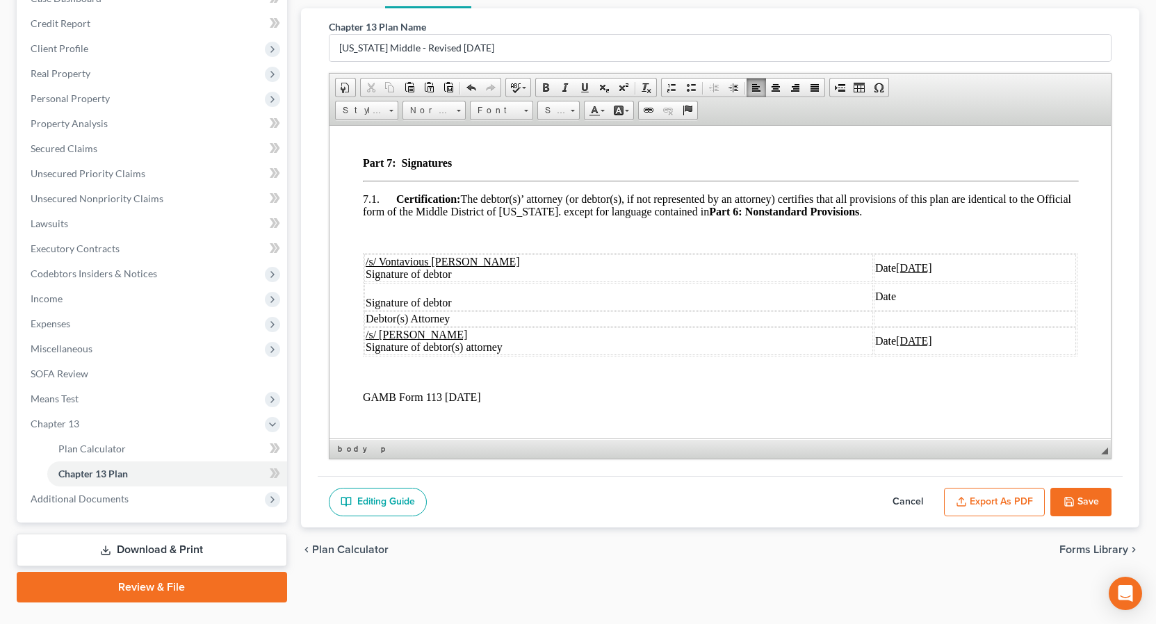
click at [885, 273] on span "Date 08/20/2025" at bounding box center [904, 267] width 60 height 12
click at [888, 354] on td "Date 08/20/2025" at bounding box center [974, 341] width 202 height 28
click at [979, 326] on td at bounding box center [1023, 318] width 103 height 15
click at [814, 302] on span "Date" at bounding box center [824, 296] width 21 height 12
click at [1079, 500] on button "Save" at bounding box center [1080, 502] width 61 height 29
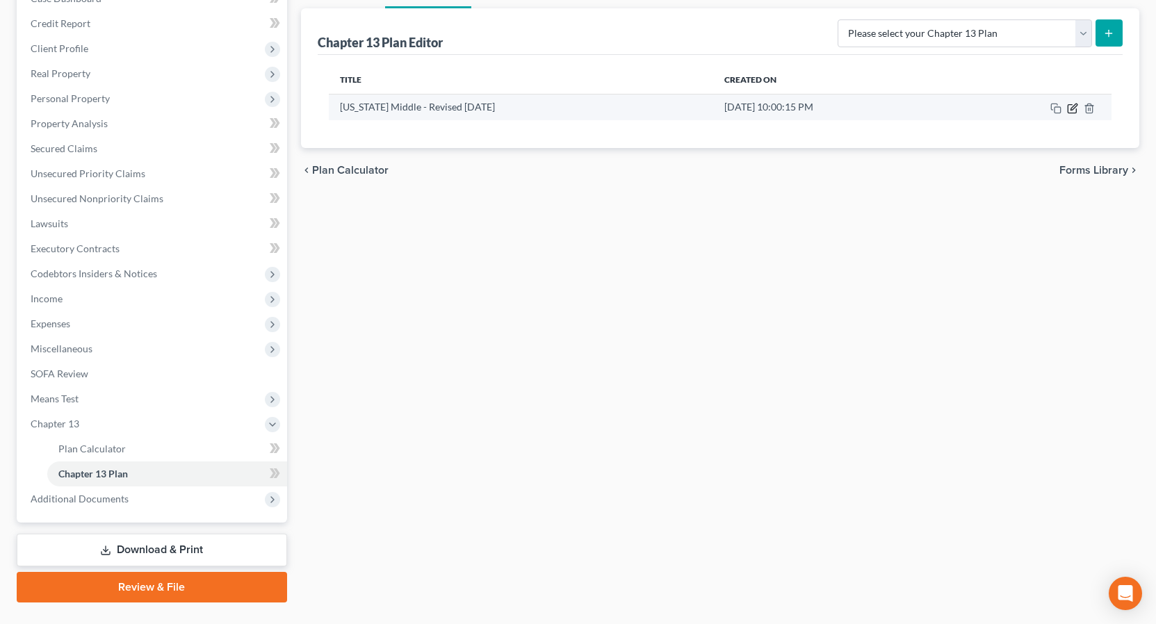
click at [1073, 108] on icon "button" at bounding box center [1073, 107] width 6 height 6
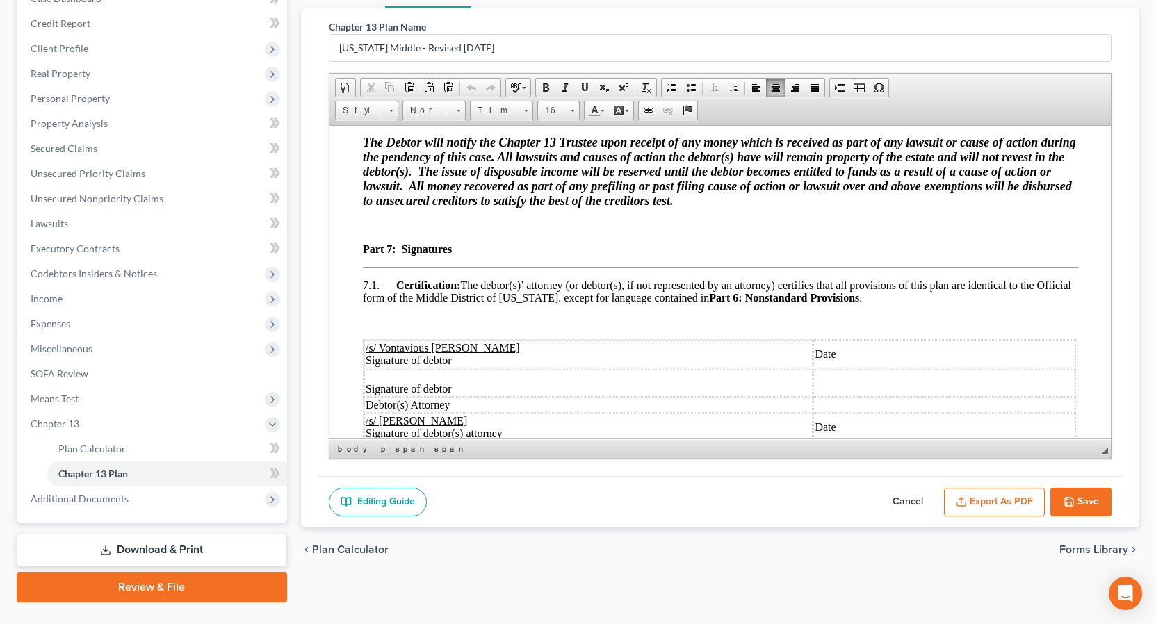
scroll to position [3951, 0]
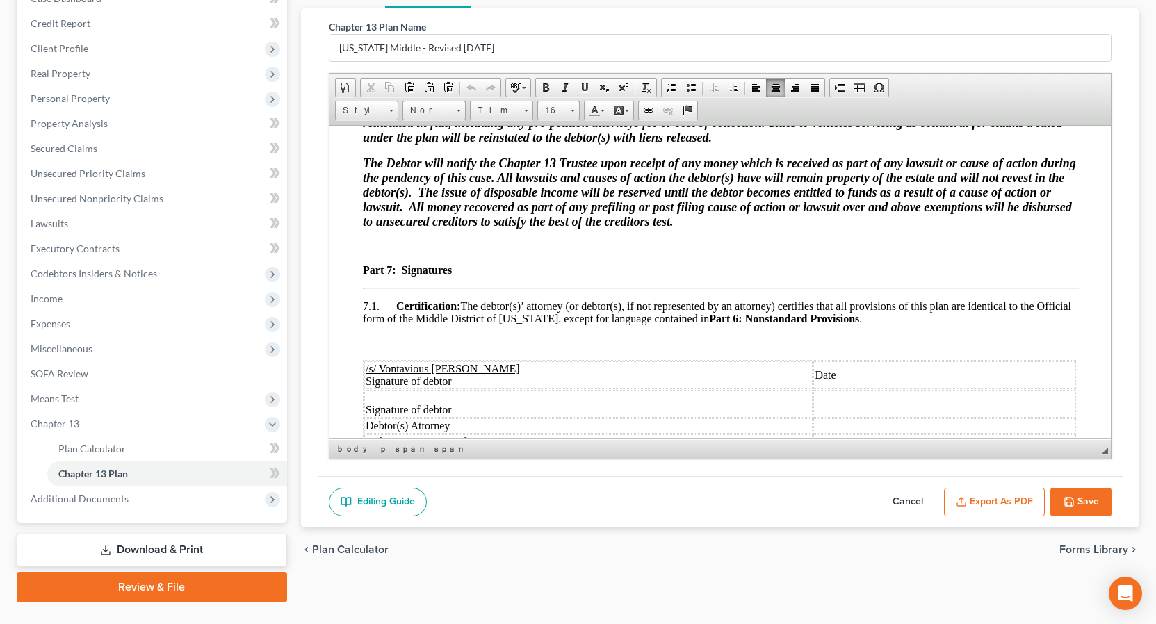
click at [388, 252] on p at bounding box center [719, 246] width 715 height 13
click at [708, 252] on p "** Grow Financial FCU- 2024 Hyundai Elantra SEL (Long Term Debt to be paid outs…" at bounding box center [719, 246] width 715 height 13
click at [733, 252] on p "** Grow Financial FCU- 2024 Hyundai Elantra SEL (Long Term Debt to be P aid out…" at bounding box center [719, 246] width 715 height 13
drag, startPoint x: 768, startPoint y: 290, endPoint x: 776, endPoint y: 292, distance: 7.9
click at [772, 252] on p "** Grow Financial FCU- 2024 Hyundai Elantra SEL (Long Term Debt to be P aid O u…" at bounding box center [719, 246] width 715 height 13
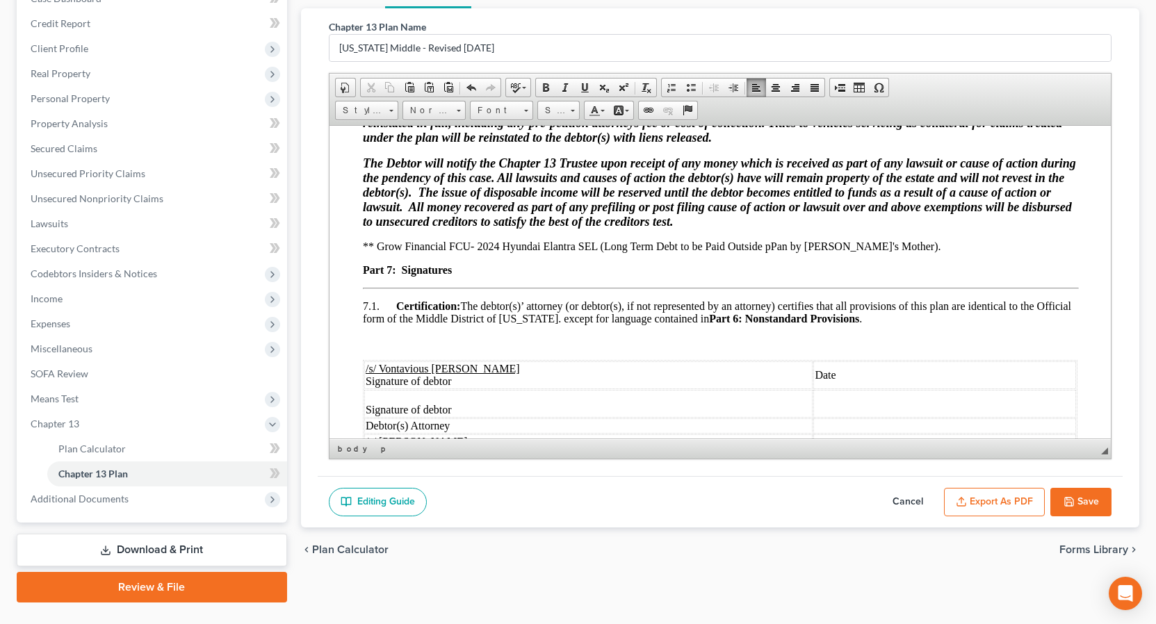
click at [696, 252] on p "** Grow Financial FCU- 2024 Hyundai Elantra SEL (Long Term Debt to be P aid O u…" at bounding box center [719, 246] width 715 height 13
click at [772, 252] on p "** Grow Financial FCU- 2024 Hyundai Elantra SEL (Long Term Debt to B e P aid O …" at bounding box center [719, 246] width 715 height 13
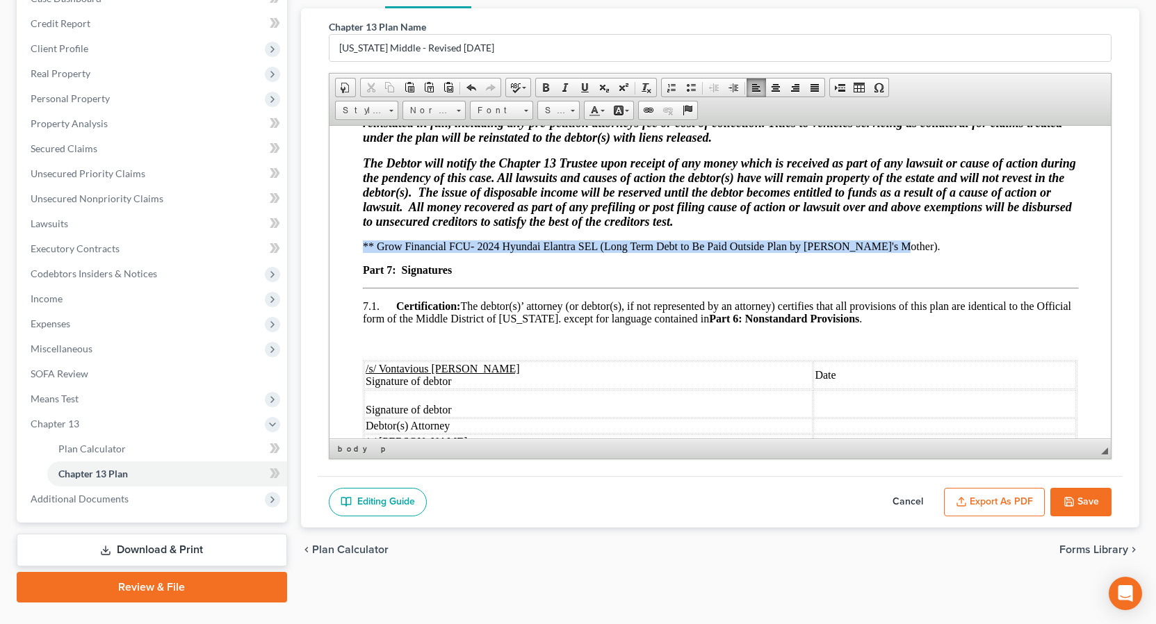
drag, startPoint x: 359, startPoint y: 284, endPoint x: 888, endPoint y: 287, distance: 528.9
click at [571, 111] on span at bounding box center [573, 111] width 4 height 2
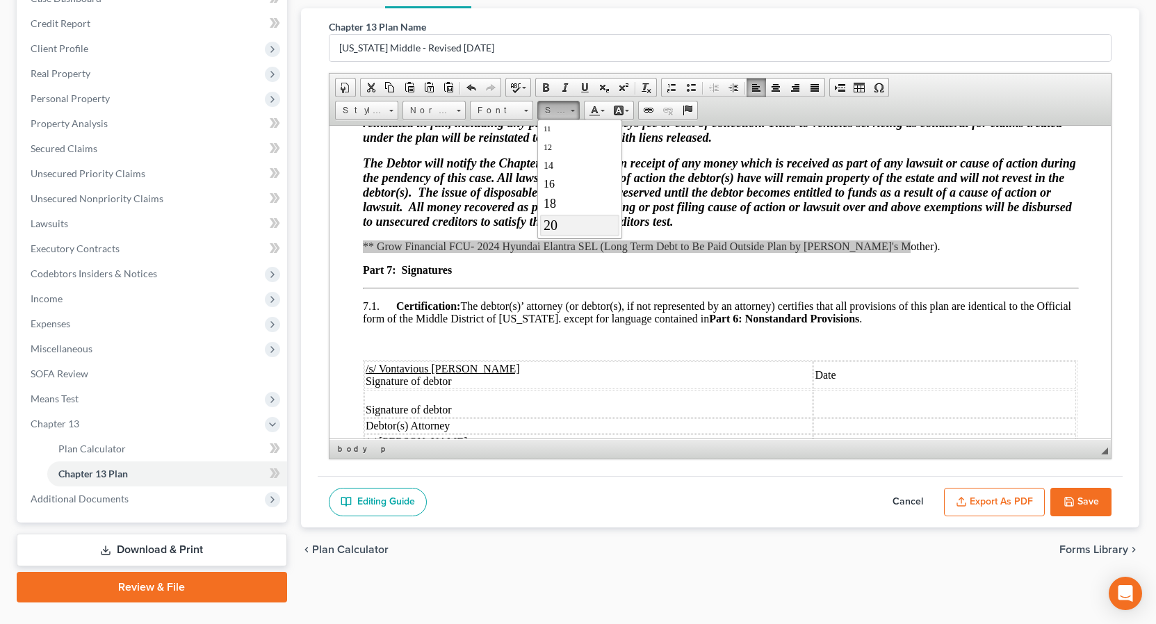
scroll to position [83, 0]
click at [555, 214] on span "20" at bounding box center [550, 215] width 14 height 15
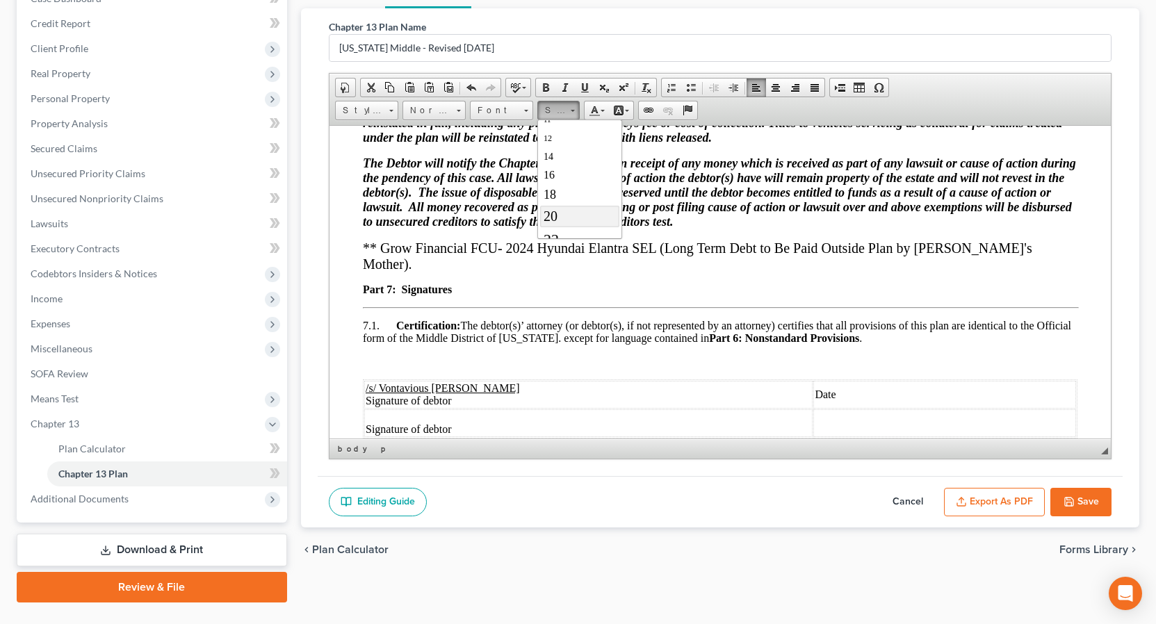
scroll to position [0, 0]
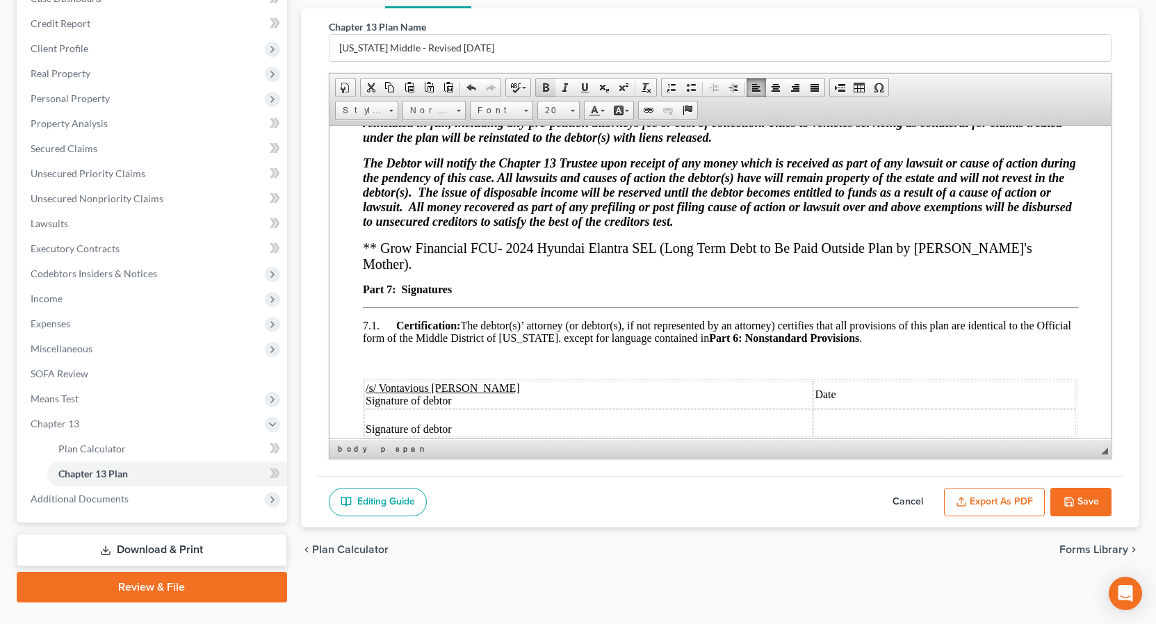
click at [546, 88] on span at bounding box center [545, 87] width 11 height 11
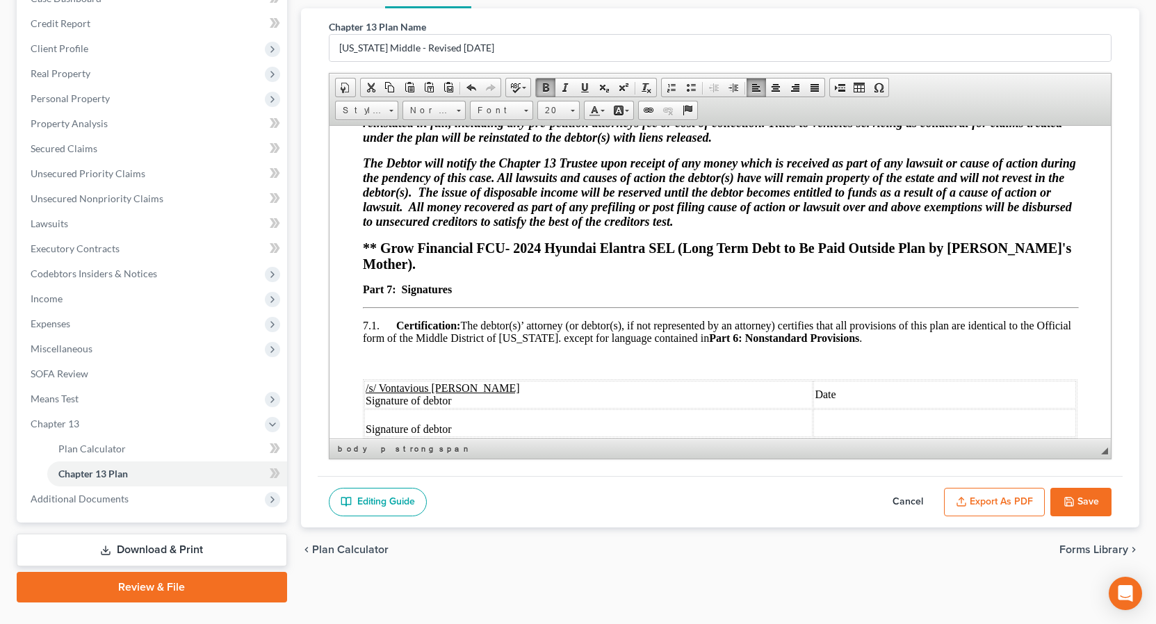
click at [904, 229] on p "The Debtor will notify the Chapter 13 Trustee upon receipt of any money which i…" at bounding box center [719, 192] width 715 height 73
click at [1063, 272] on p "** Grow Financial FCU- 2024 Hyundai Elantra SEL (Long Term Debt to Be Paid Outs…" at bounding box center [719, 256] width 715 height 32
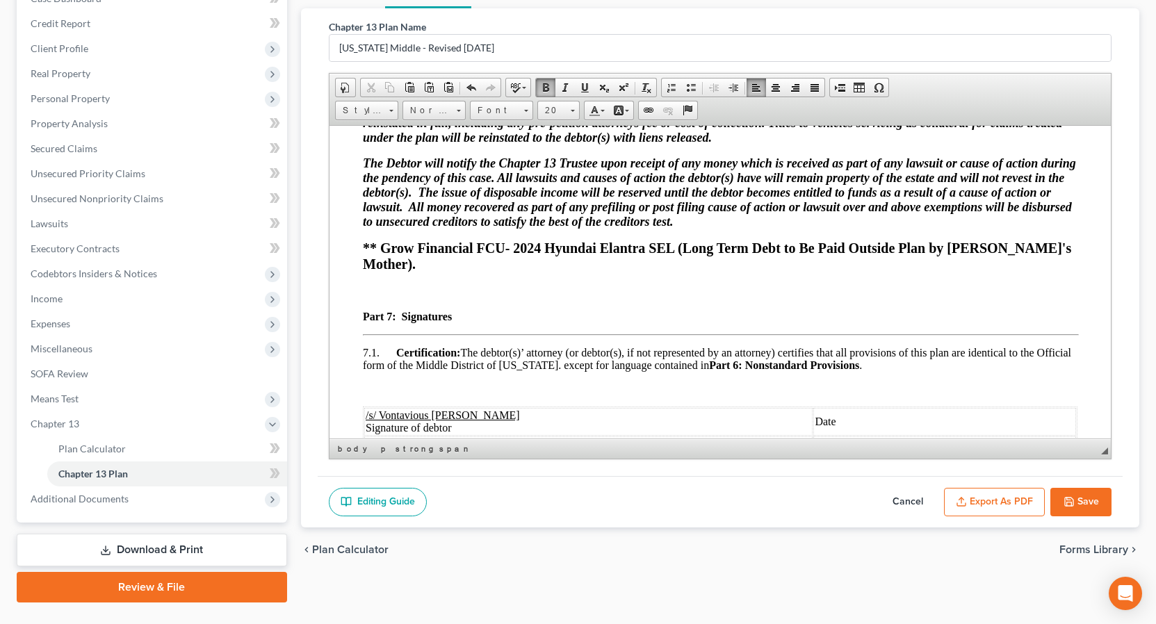
click at [772, 229] on p "The Debtor will notify the Chapter 13 Trustee upon receipt of any money which i…" at bounding box center [719, 192] width 715 height 73
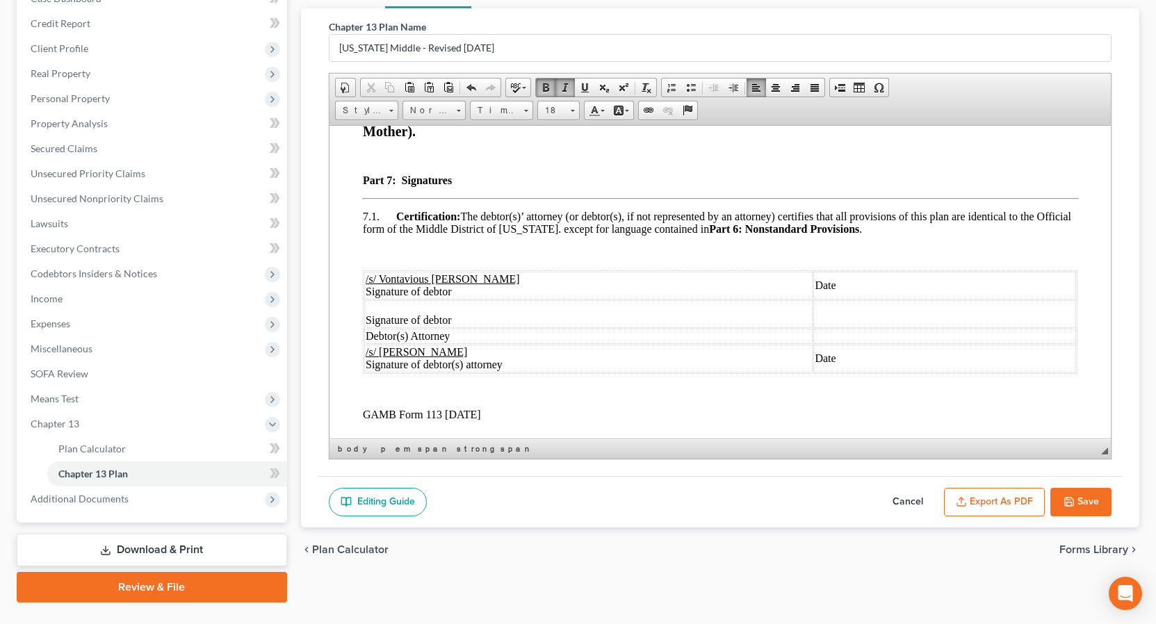
drag, startPoint x: 1102, startPoint y: 399, endPoint x: 1344, endPoint y: 683, distance: 373.7
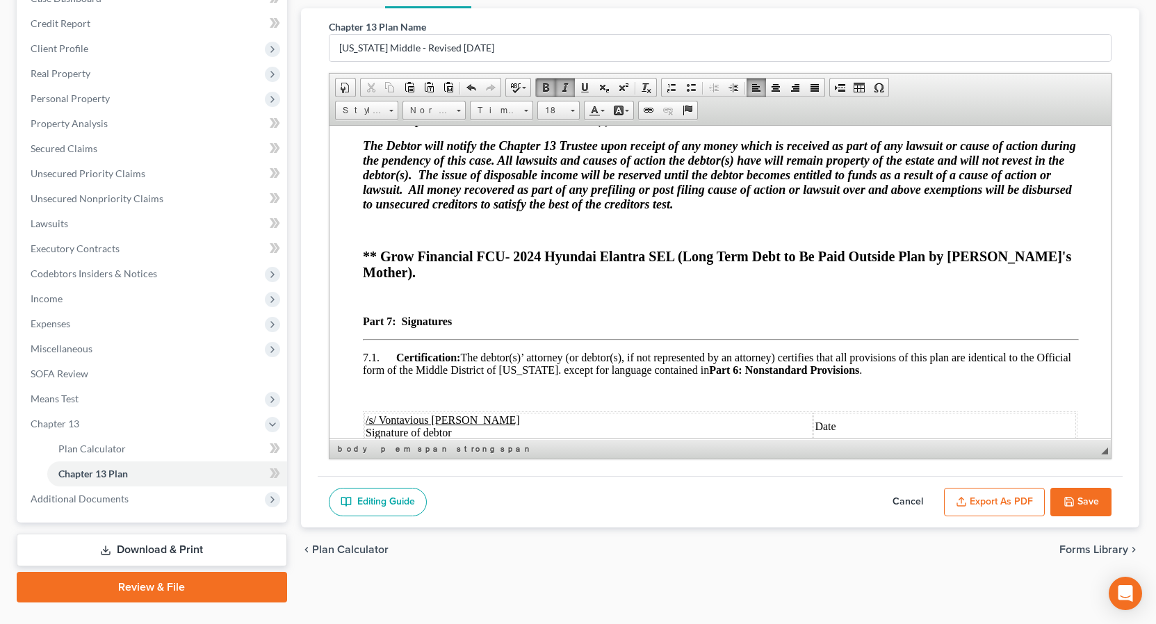
scroll to position [3947, 0]
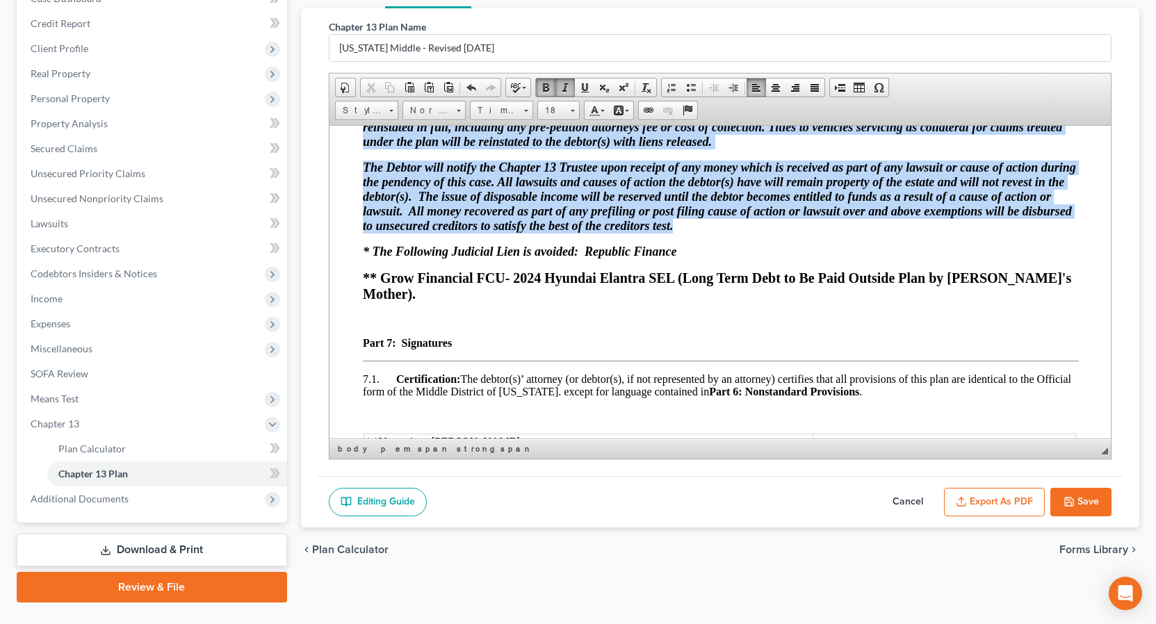
drag, startPoint x: 364, startPoint y: 153, endPoint x: 828, endPoint y: 260, distance: 476.5
click at [566, 86] on span at bounding box center [565, 87] width 11 height 11
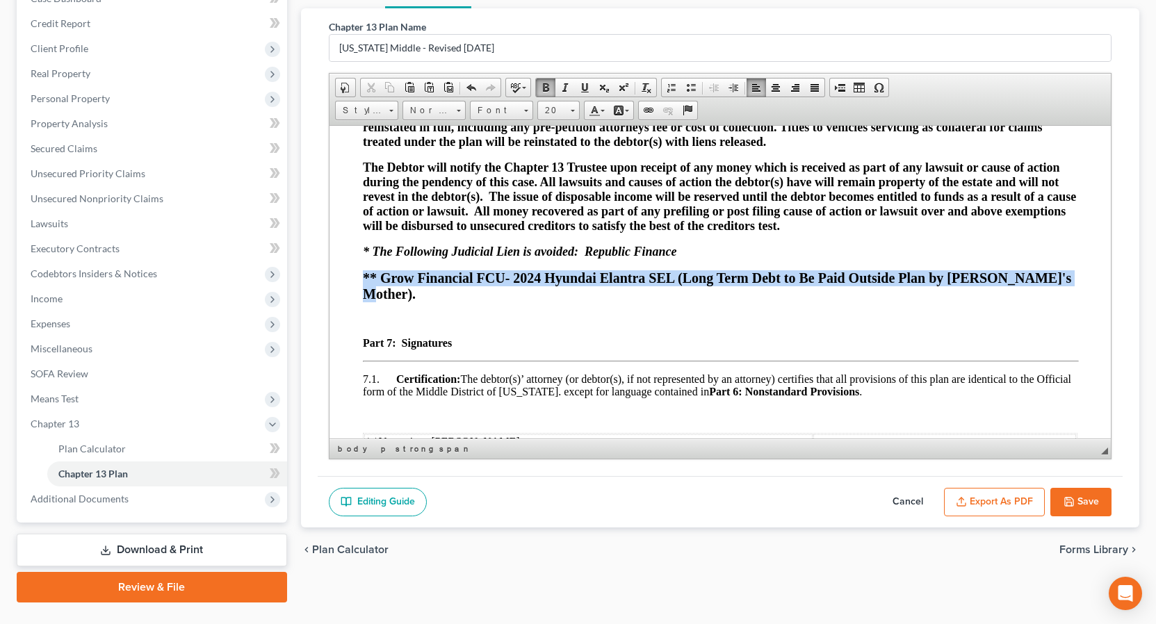
drag, startPoint x: 359, startPoint y: 315, endPoint x: 1061, endPoint y: 318, distance: 701.3
click at [563, 85] on span at bounding box center [565, 87] width 11 height 11
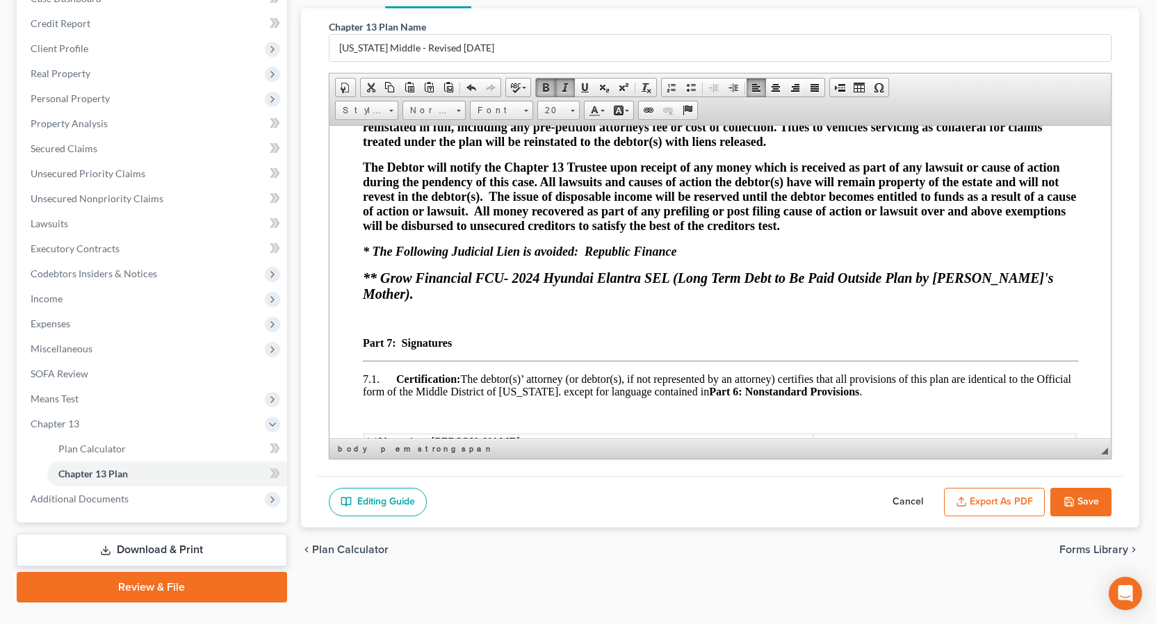
click at [712, 259] on p "* The Following Judicial Lien is avoided: Republic Finance" at bounding box center [719, 251] width 715 height 15
drag, startPoint x: 361, startPoint y: 290, endPoint x: 700, endPoint y: 292, distance: 339.2
click at [776, 259] on p "* The Following Judicial Lien is avoided: Republic Finance" at bounding box center [719, 251] width 715 height 15
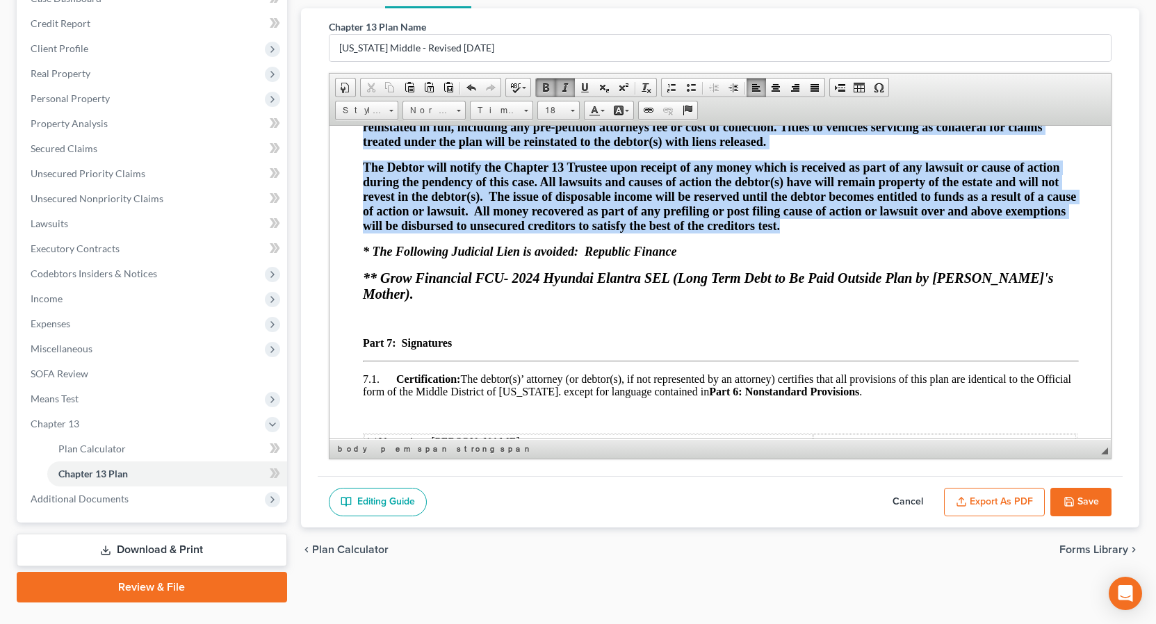
drag, startPoint x: 361, startPoint y: 152, endPoint x: 849, endPoint y: 266, distance: 500.9
click at [575, 115] on link "18" at bounding box center [558, 110] width 42 height 19
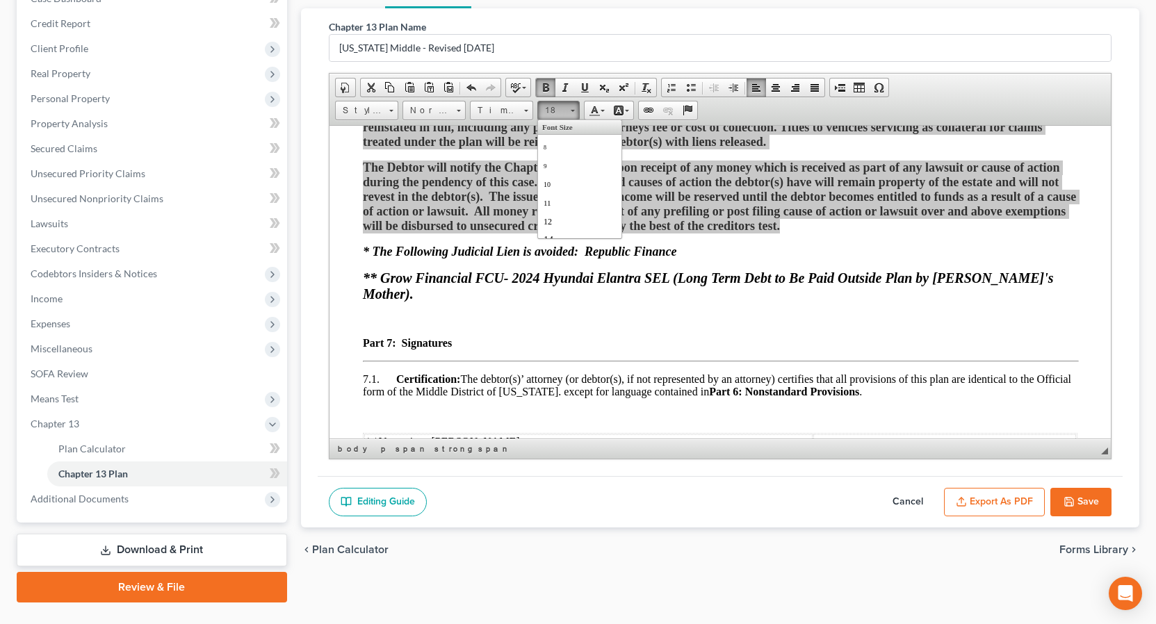
scroll to position [99, 0]
click at [548, 156] on span "16" at bounding box center [548, 158] width 11 height 12
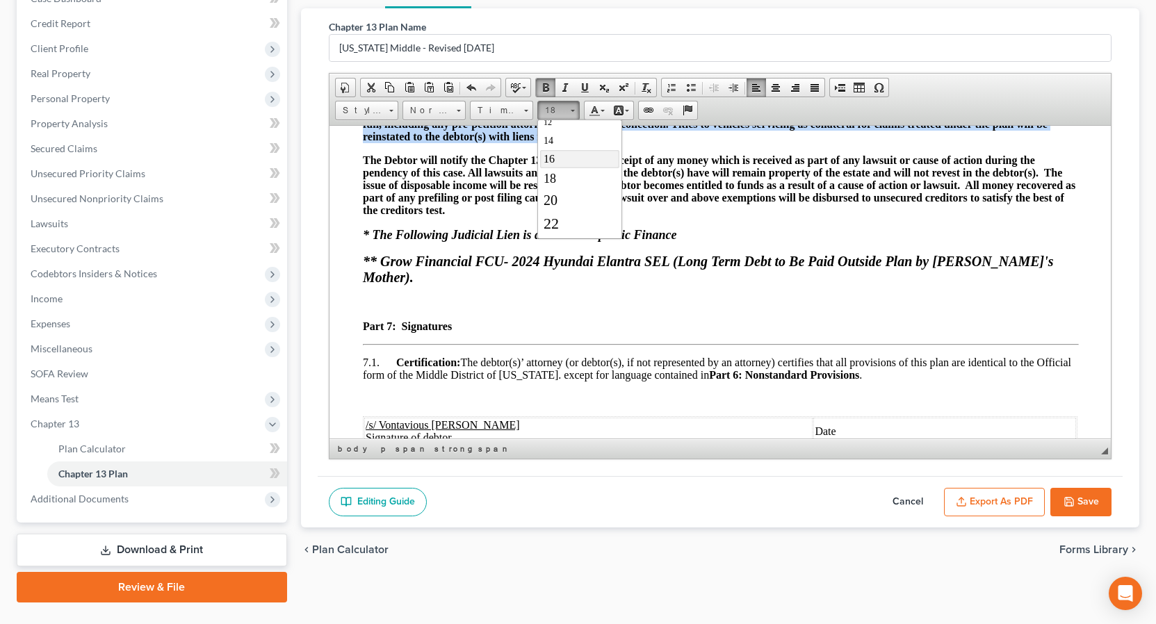
scroll to position [0, 0]
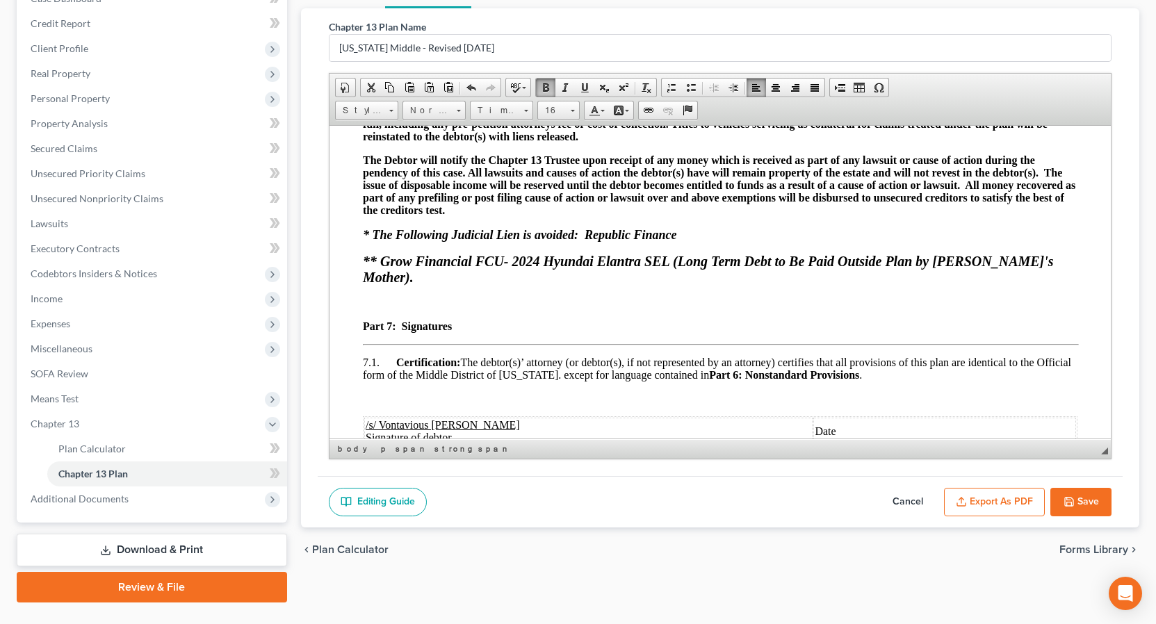
click at [723, 242] on p "* The Following Judicial Lien is avoided: Republic Finance" at bounding box center [719, 234] width 715 height 15
click at [1092, 500] on button "Save" at bounding box center [1080, 502] width 61 height 29
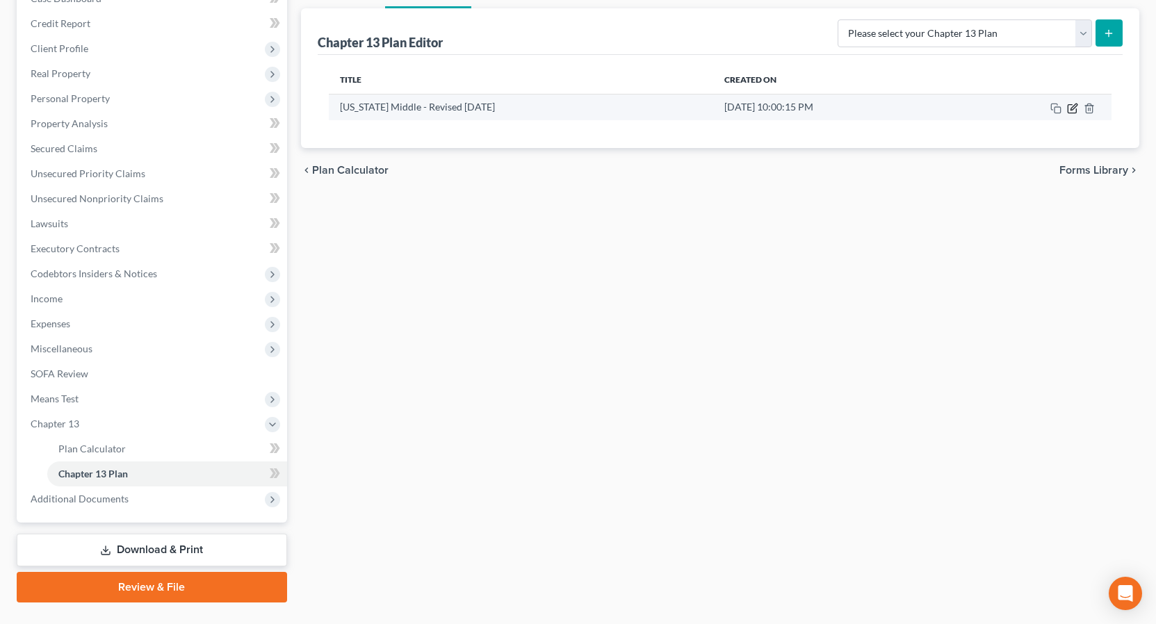
click at [1070, 111] on icon "button" at bounding box center [1072, 108] width 11 height 11
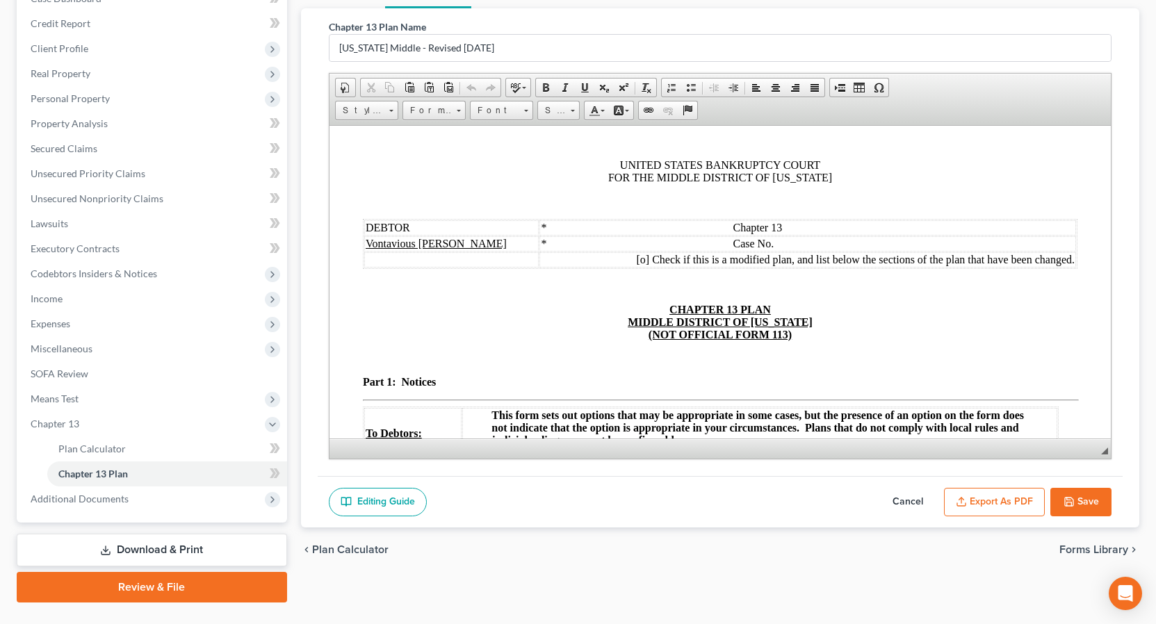
click at [1012, 503] on button "Export as PDF" at bounding box center [994, 502] width 101 height 29
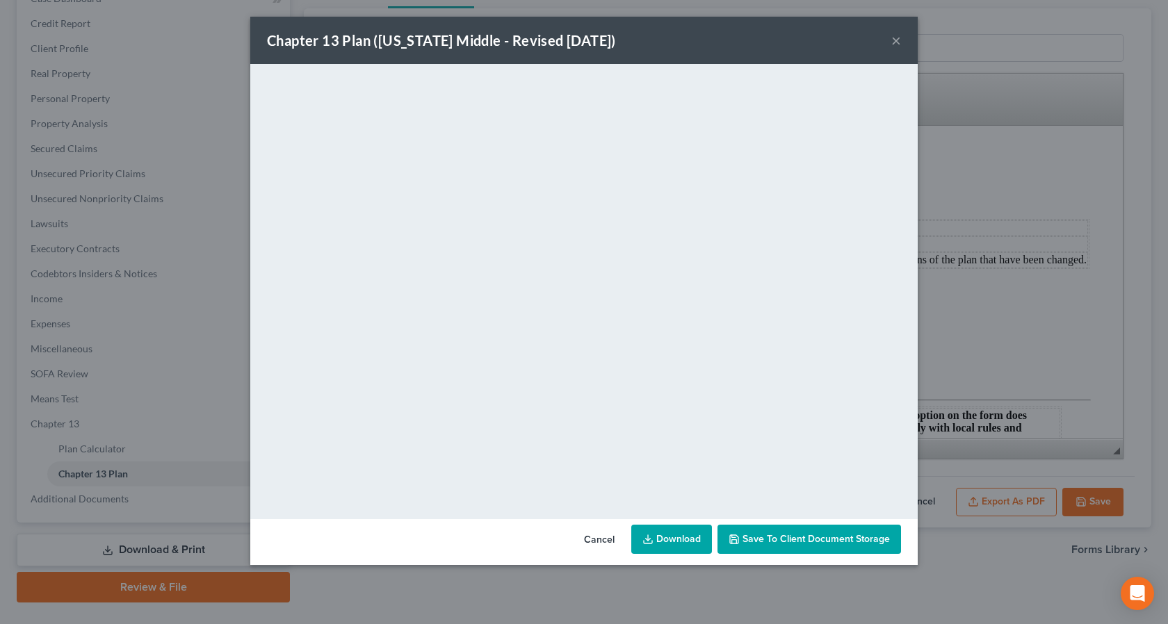
click at [899, 40] on button "×" at bounding box center [896, 40] width 10 height 17
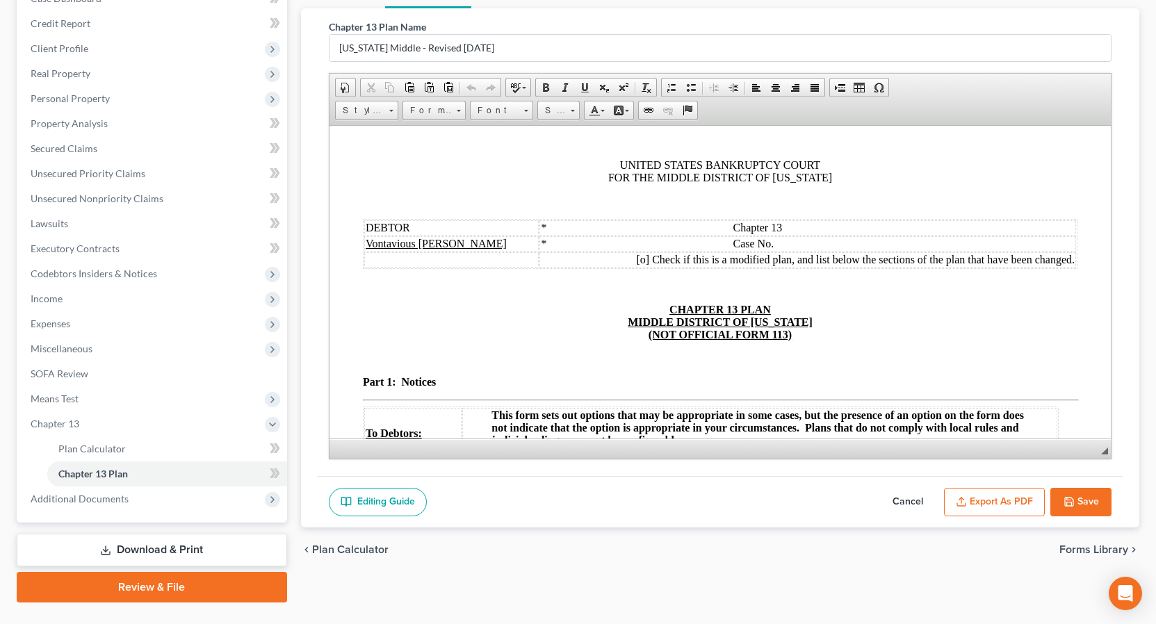
click at [1084, 496] on button "Save" at bounding box center [1080, 502] width 61 height 29
